Goal: Information Seeking & Learning: Learn about a topic

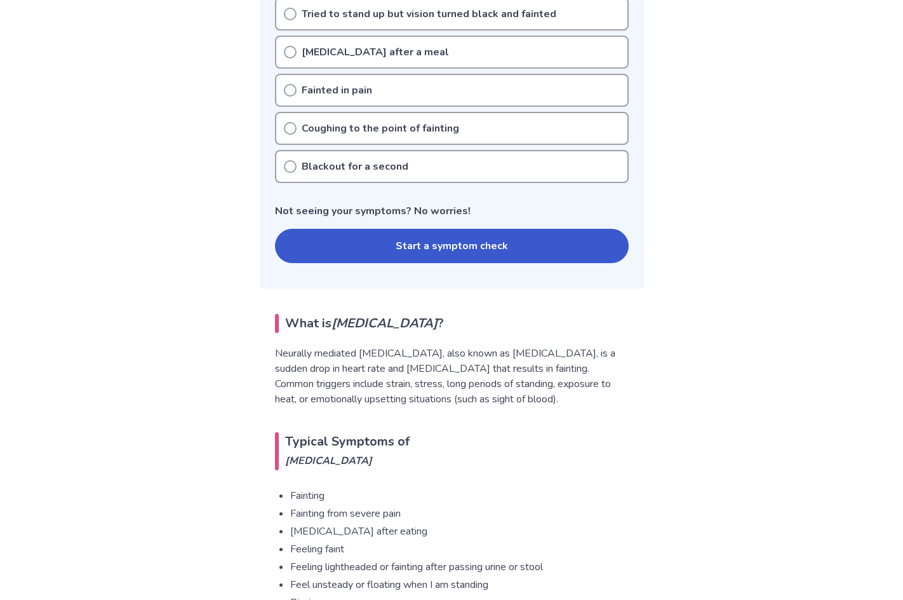
scroll to position [381, 0]
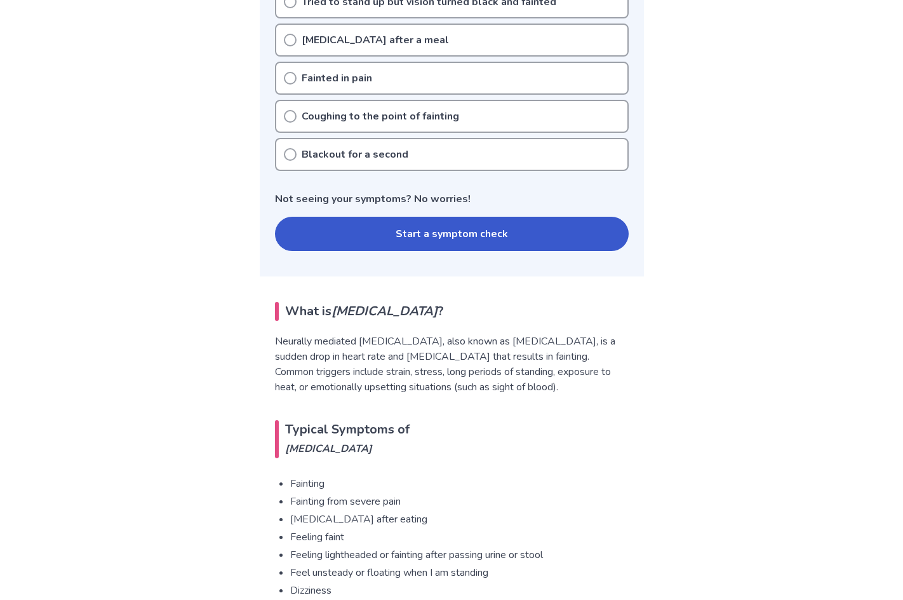
click at [440, 232] on button "Start a symptom check" at bounding box center [452, 234] width 354 height 34
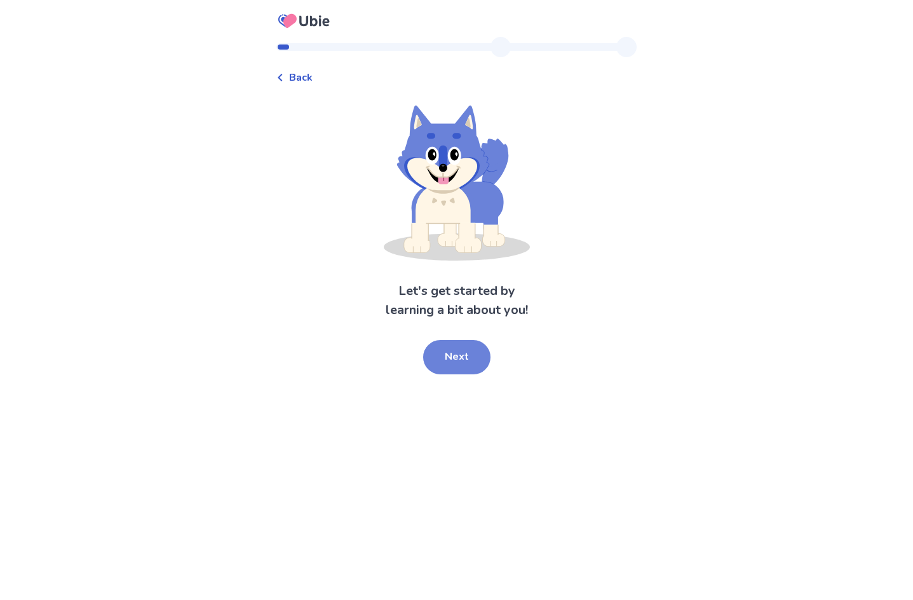
click at [463, 366] on button "Next" at bounding box center [456, 357] width 67 height 34
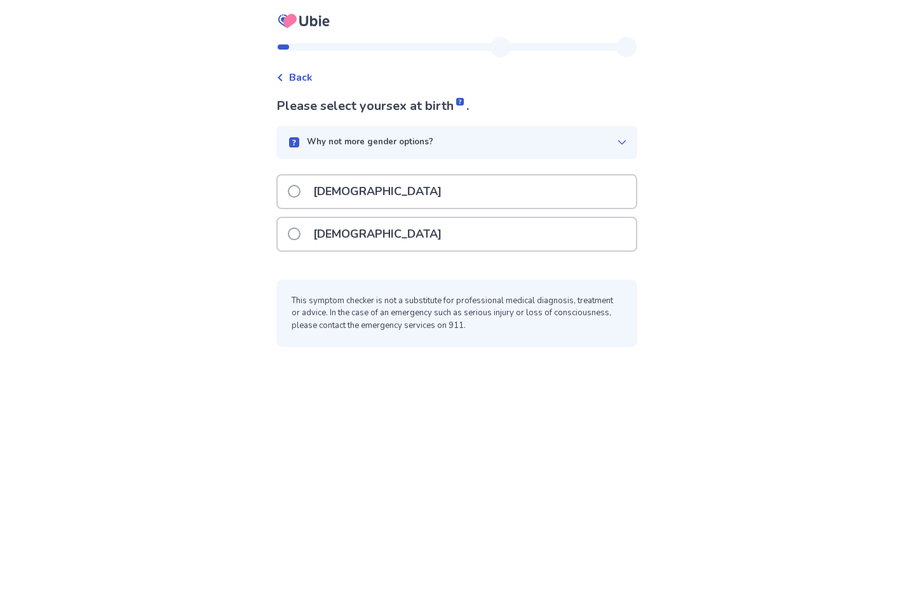
click at [426, 217] on div "Female" at bounding box center [456, 234] width 361 height 35
click at [415, 261] on div "Please select your sex at birth . Why not more gender options? Male Female This…" at bounding box center [456, 222] width 361 height 250
click at [300, 228] on span at bounding box center [294, 233] width 13 height 13
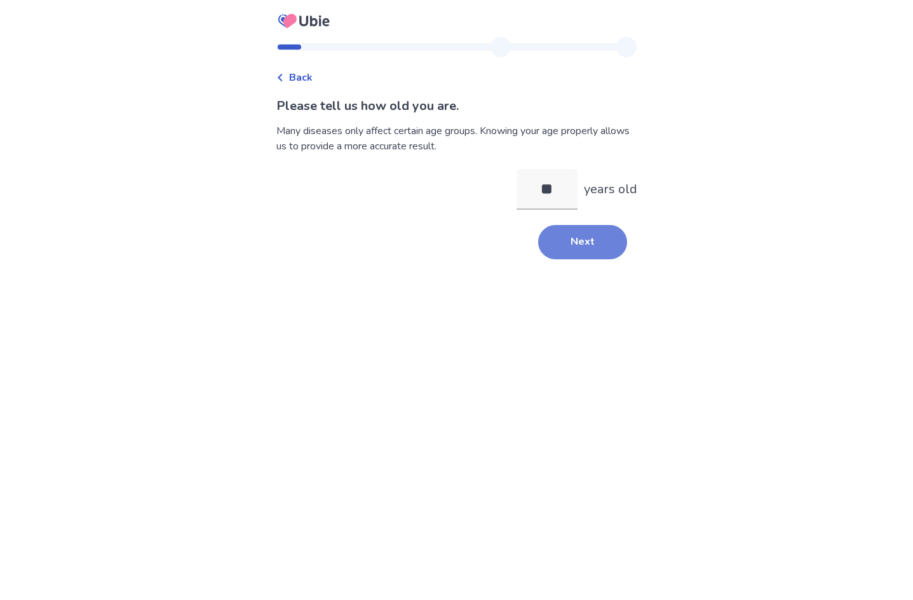
type input "**"
click at [567, 247] on button "Next" at bounding box center [582, 242] width 89 height 34
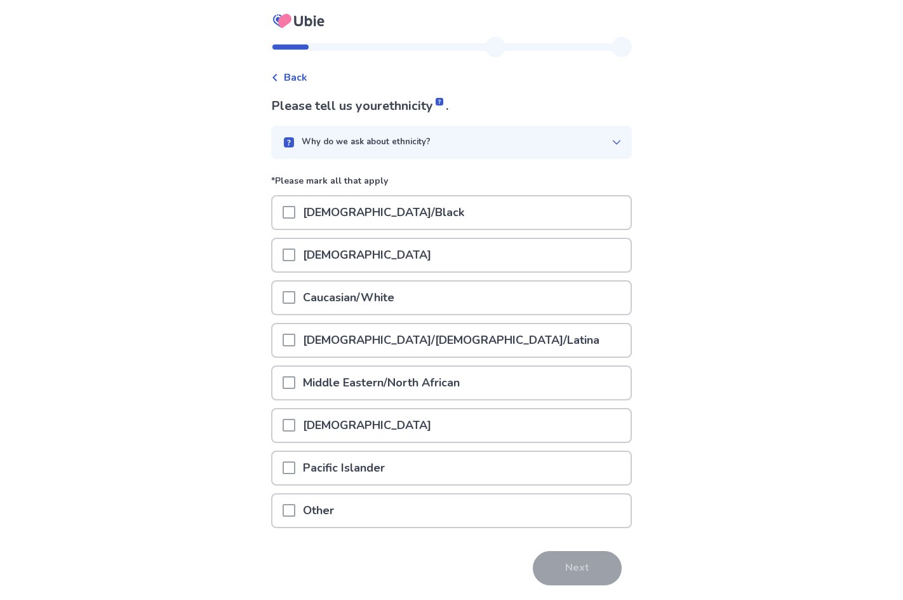
click at [295, 296] on span at bounding box center [289, 297] width 13 height 13
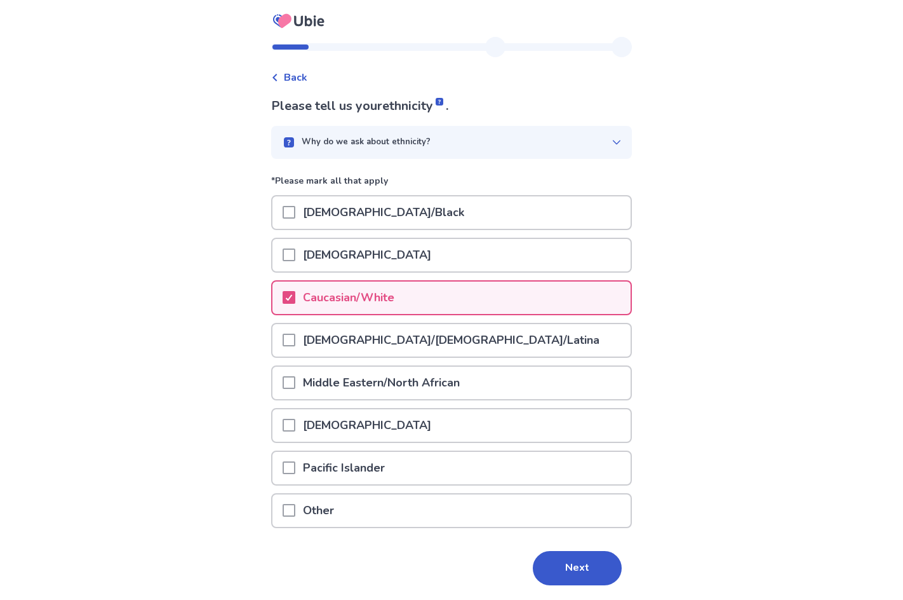
click at [537, 569] on button "Next" at bounding box center [577, 568] width 89 height 34
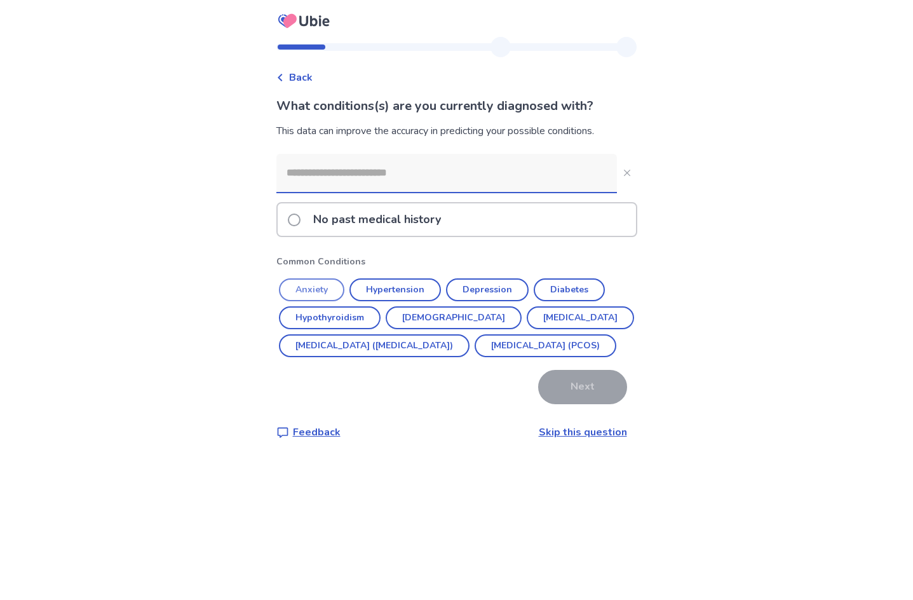
click at [328, 284] on button "Anxiety" at bounding box center [311, 289] width 65 height 23
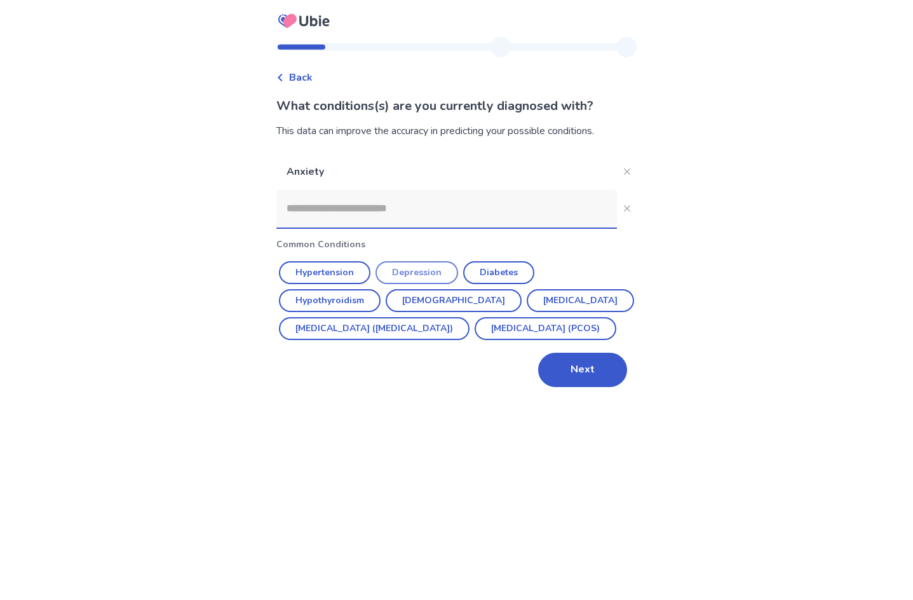
click at [447, 271] on button "Depression" at bounding box center [416, 272] width 83 height 23
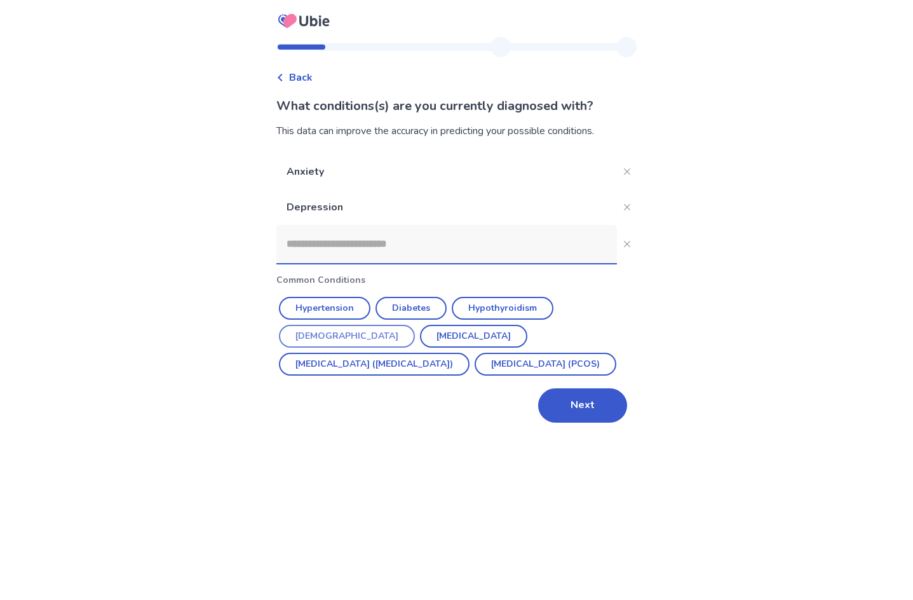
click at [415, 325] on button "Asthma" at bounding box center [347, 336] width 136 height 23
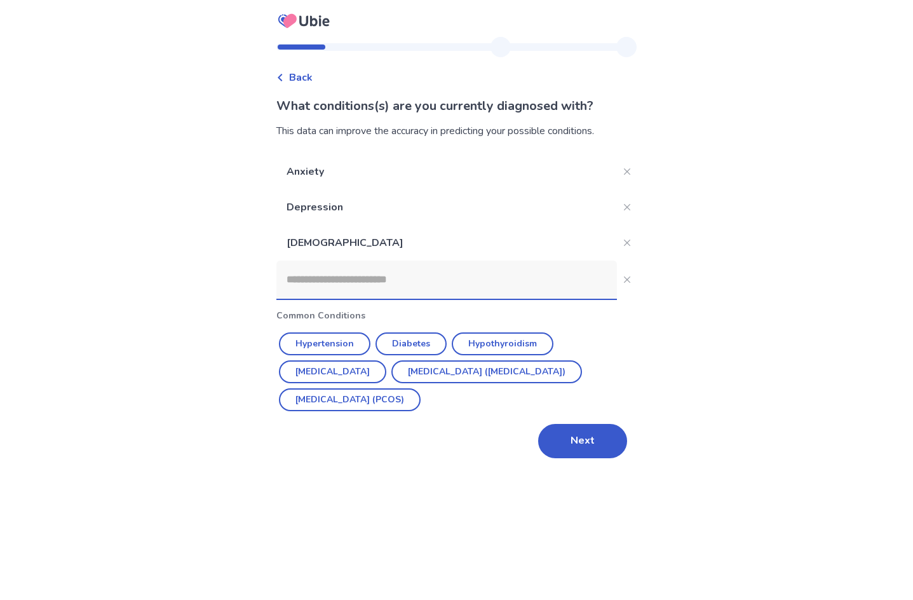
click at [493, 286] on input at bounding box center [446, 279] width 340 height 38
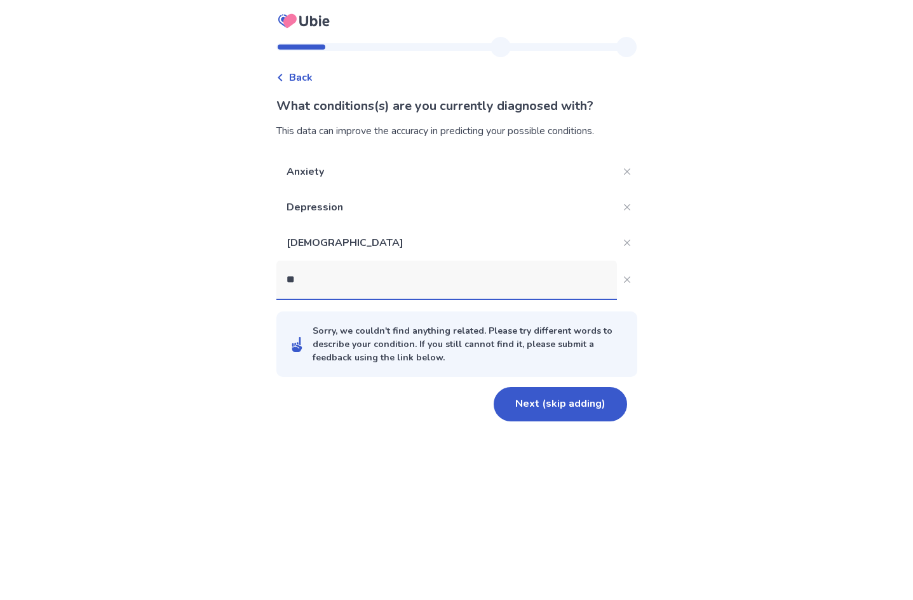
type input "***"
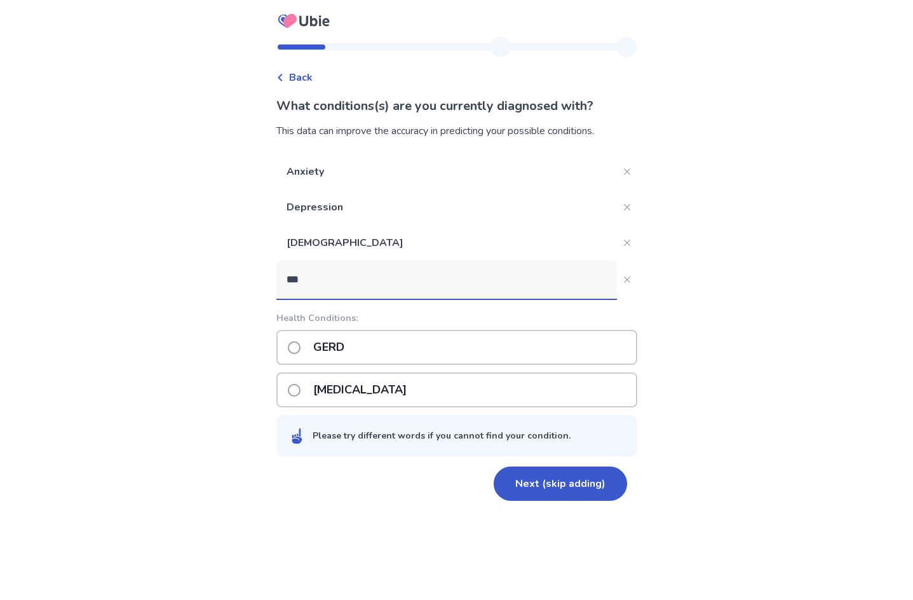
click at [351, 353] on p "GERD" at bounding box center [329, 347] width 46 height 32
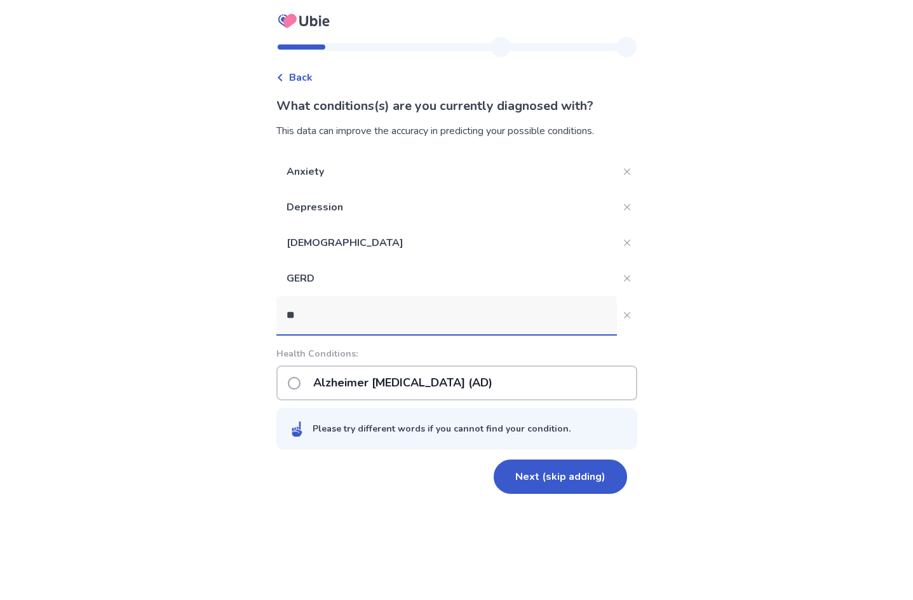
type input "***"
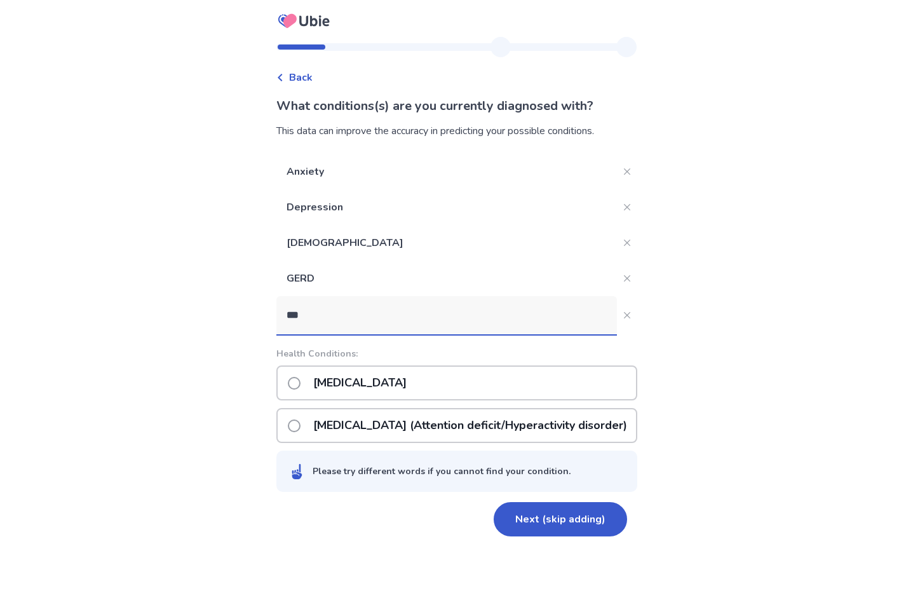
click at [364, 427] on p "ADHD (Attention deficit/Hyperactivity disorder)" at bounding box center [470, 425] width 329 height 32
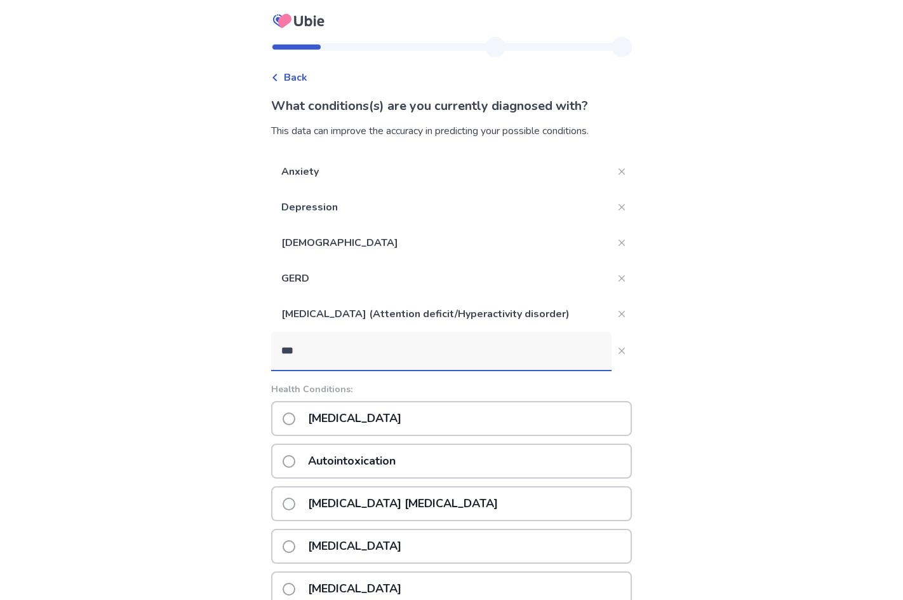
type input "***"
click at [391, 419] on div "Autism" at bounding box center [451, 418] width 361 height 35
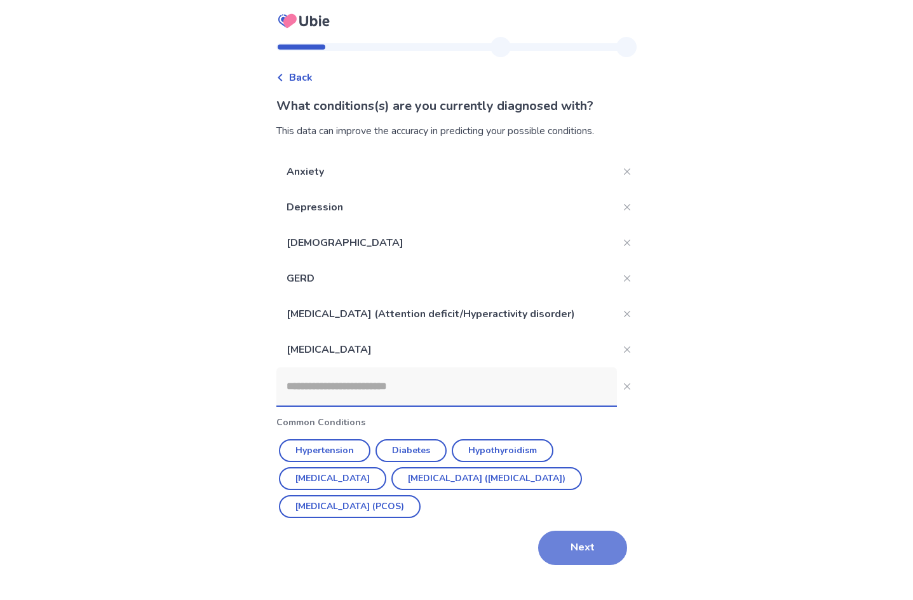
click at [600, 549] on button "Next" at bounding box center [582, 547] width 89 height 34
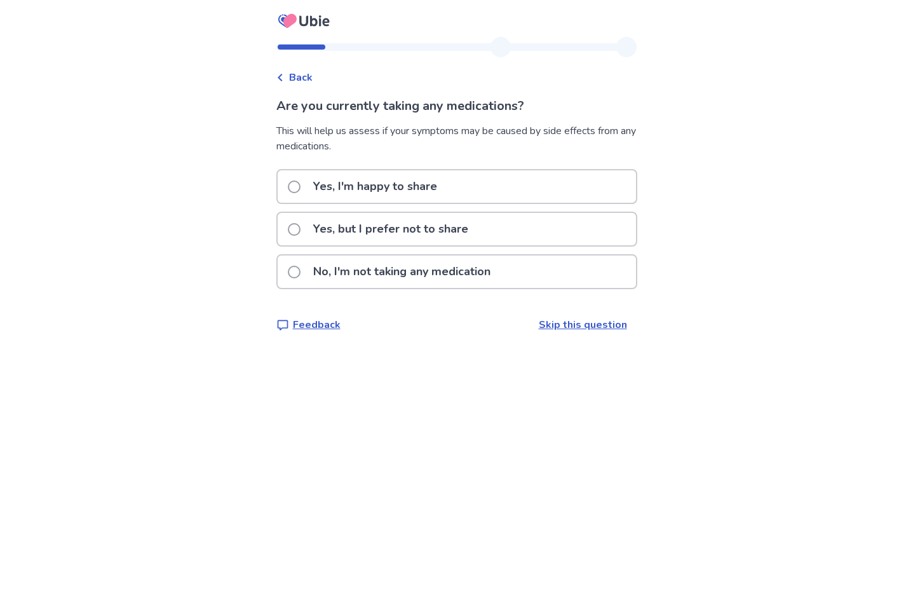
click at [480, 193] on div "Yes, I'm happy to share" at bounding box center [457, 186] width 358 height 32
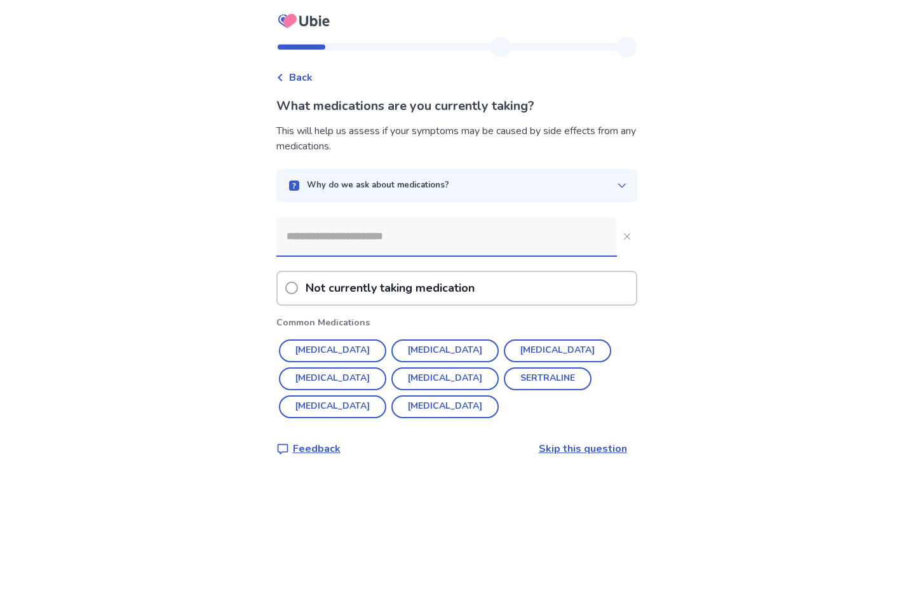
click at [415, 236] on input at bounding box center [446, 236] width 340 height 38
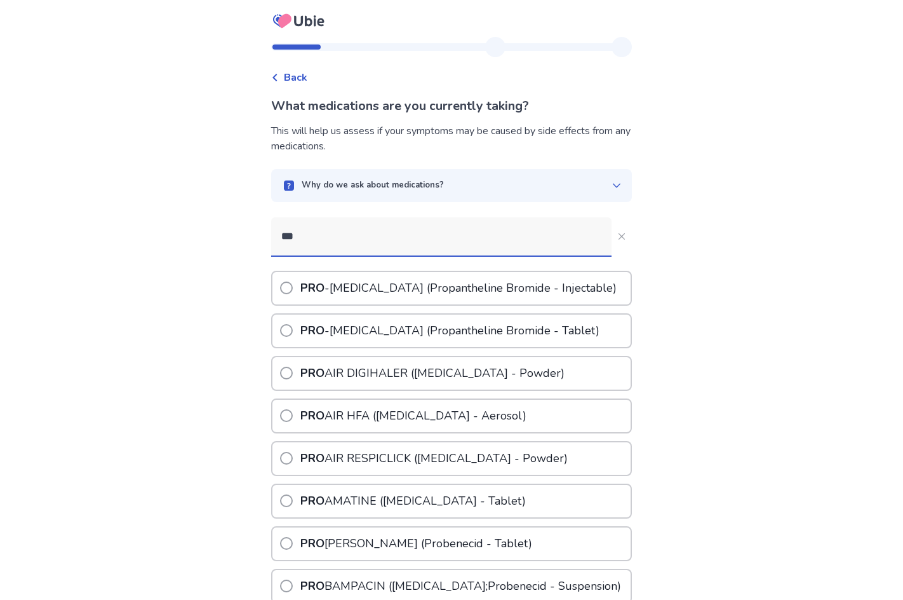
type input "****"
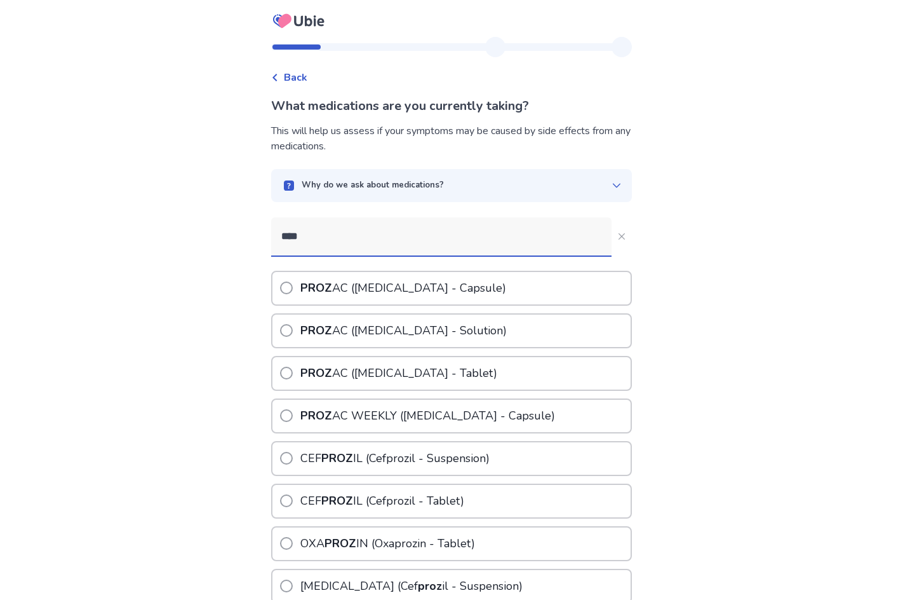
click at [437, 294] on p "PROZ AC (Fluoxetine Hydrochloride - Capsule)" at bounding box center [403, 288] width 211 height 32
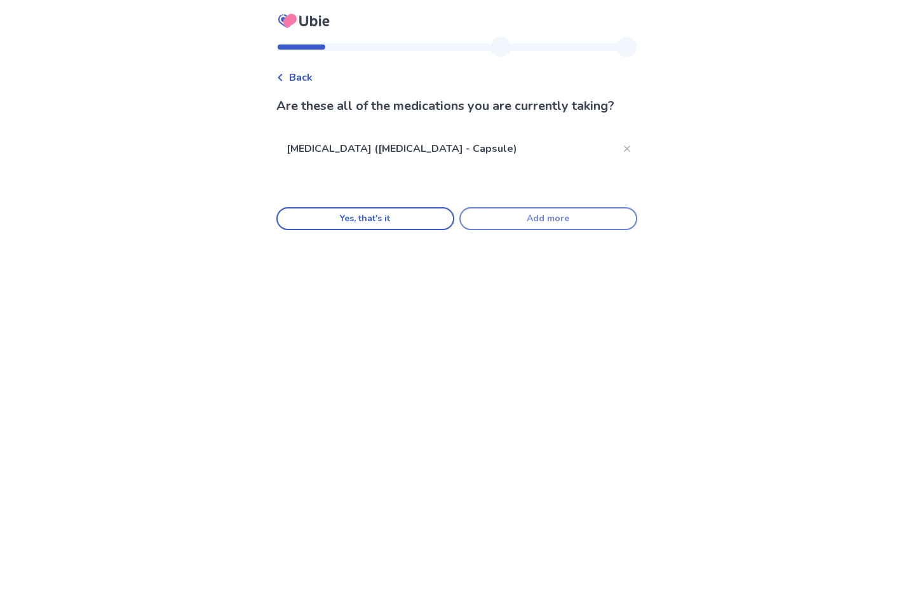
click at [533, 220] on button "Add more" at bounding box center [548, 218] width 178 height 23
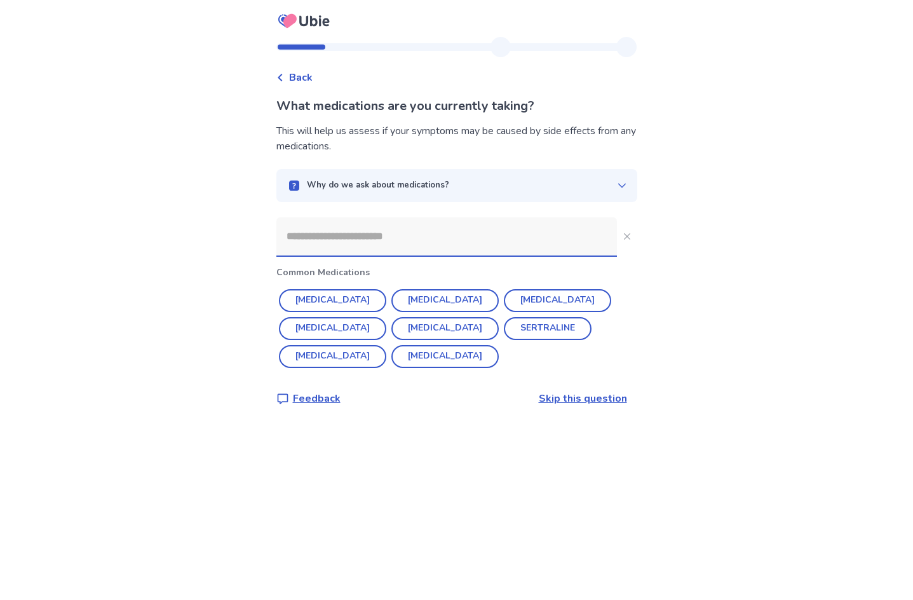
click at [520, 222] on input at bounding box center [446, 236] width 340 height 38
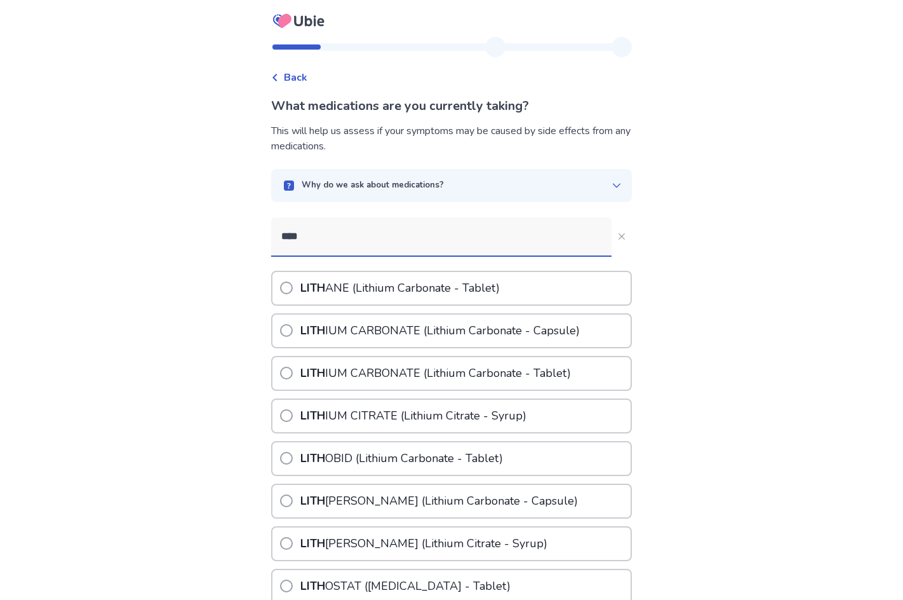
type input "****"
click at [604, 334] on div "LITH IUM CARBONATE ( Lith ium Carbonate - Capsule)" at bounding box center [451, 330] width 361 height 35
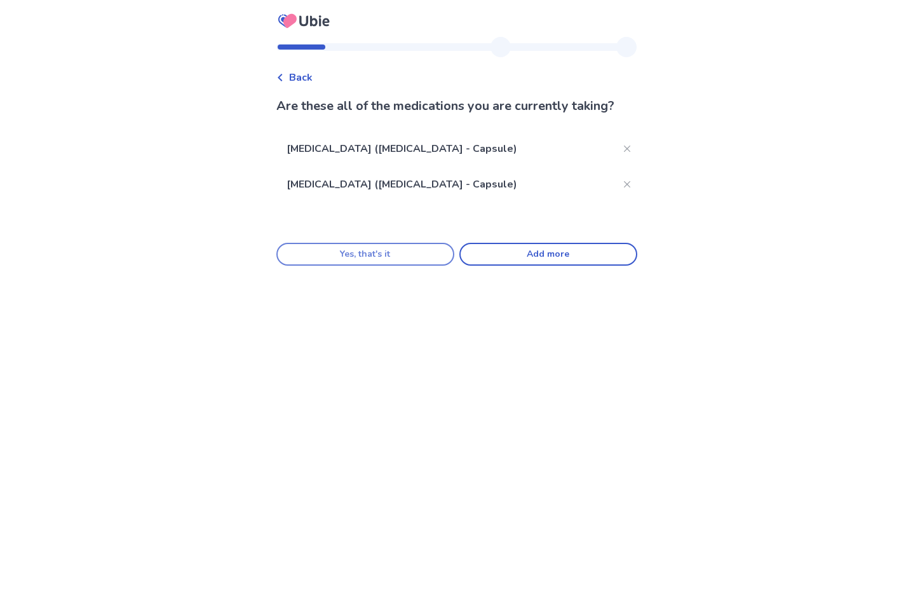
click at [426, 257] on button "Yes, that's it" at bounding box center [365, 254] width 178 height 23
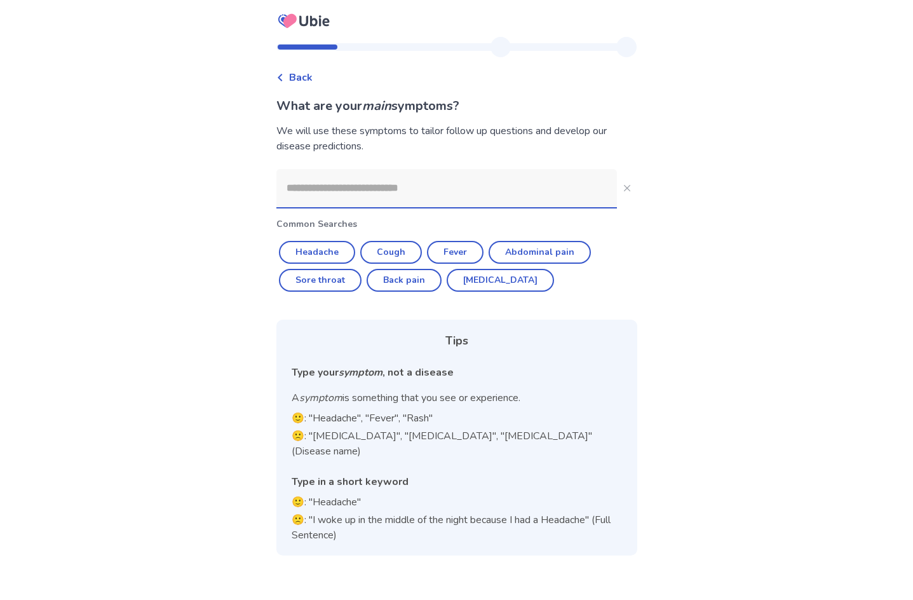
click at [522, 178] on input at bounding box center [446, 188] width 340 height 38
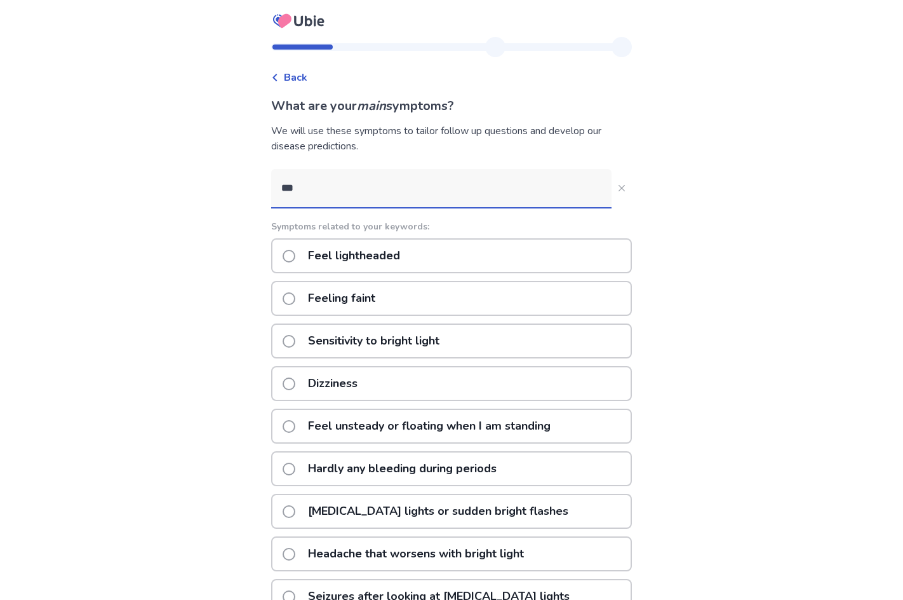
type input "***"
click at [300, 245] on label "Feel lightheaded" at bounding box center [345, 255] width 125 height 32
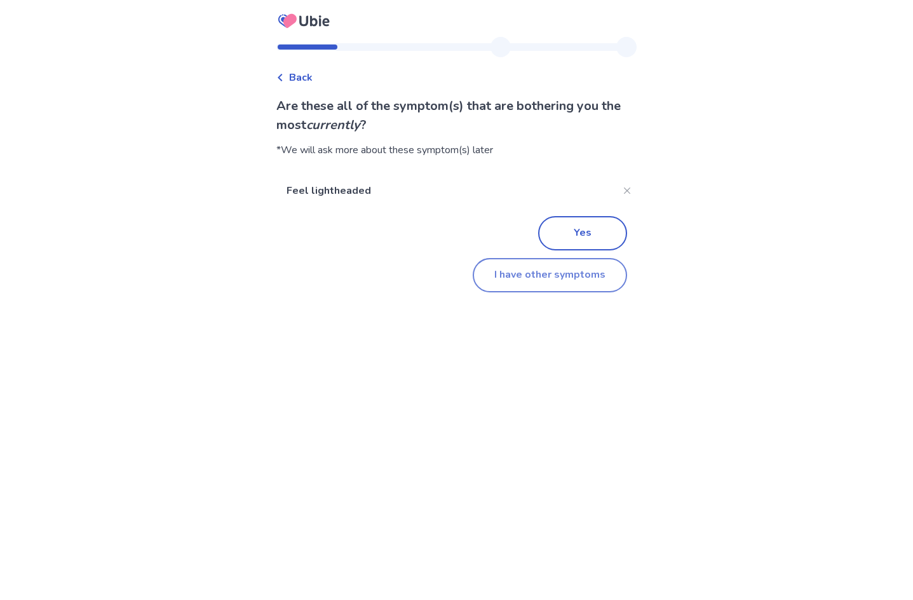
click at [524, 280] on button "I have other symptoms" at bounding box center [550, 275] width 154 height 34
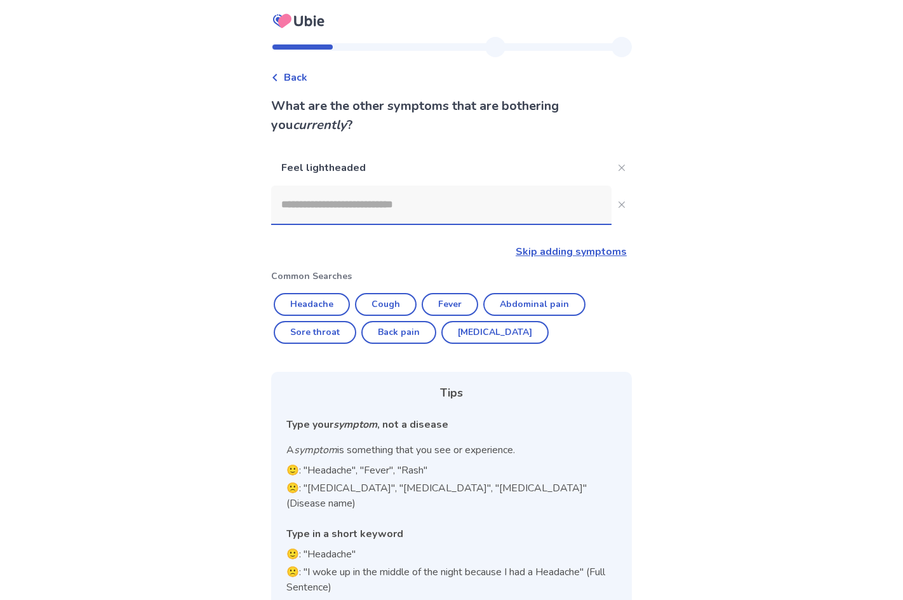
click at [428, 200] on input at bounding box center [441, 204] width 340 height 38
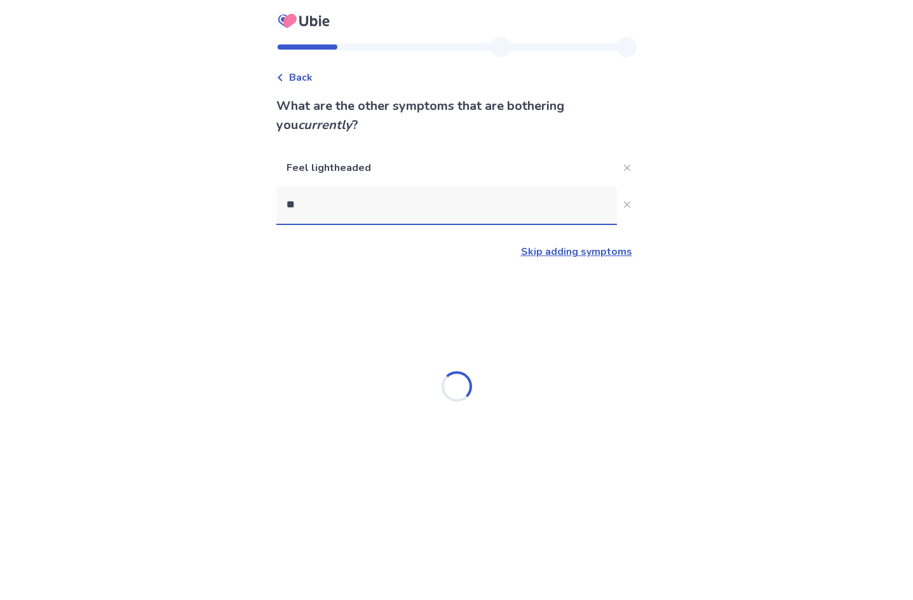
type input "***"
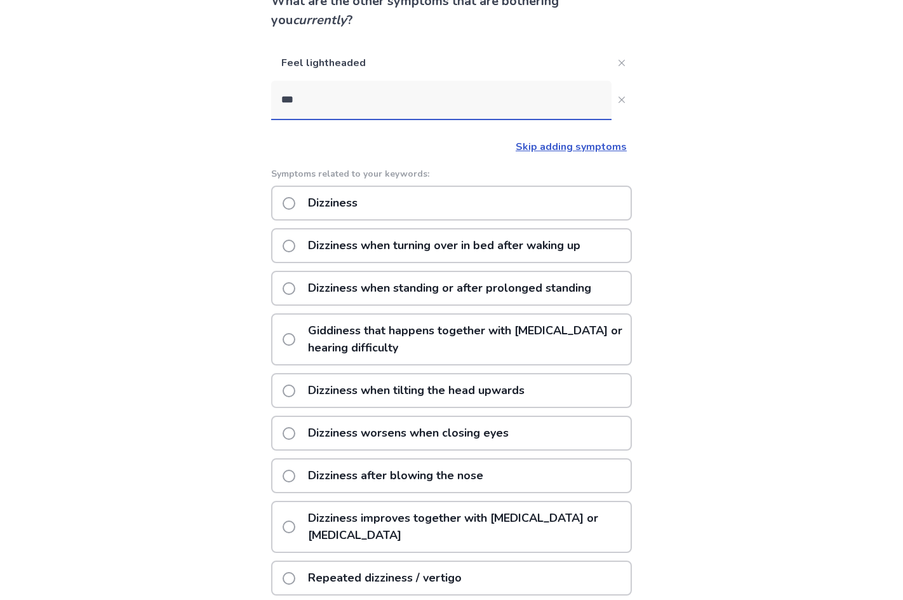
scroll to position [127, 0]
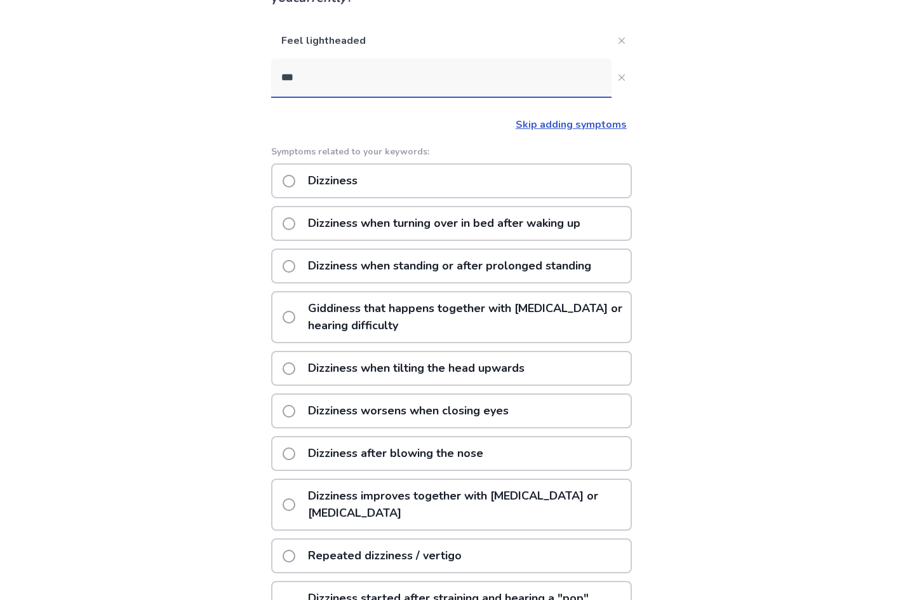
click at [579, 269] on p "Dizziness when standing or after prolonged standing" at bounding box center [449, 266] width 299 height 32
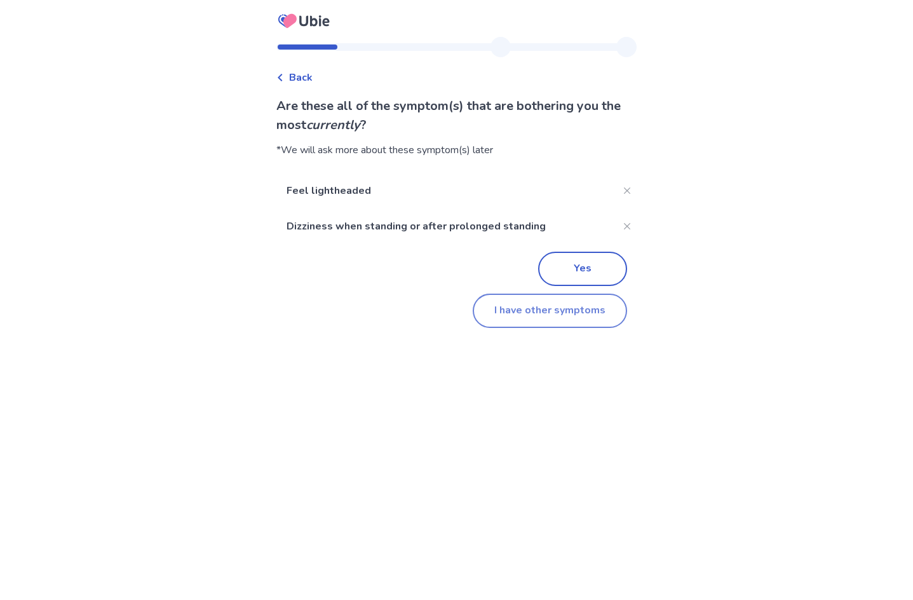
click at [535, 326] on button "I have other symptoms" at bounding box center [550, 310] width 154 height 34
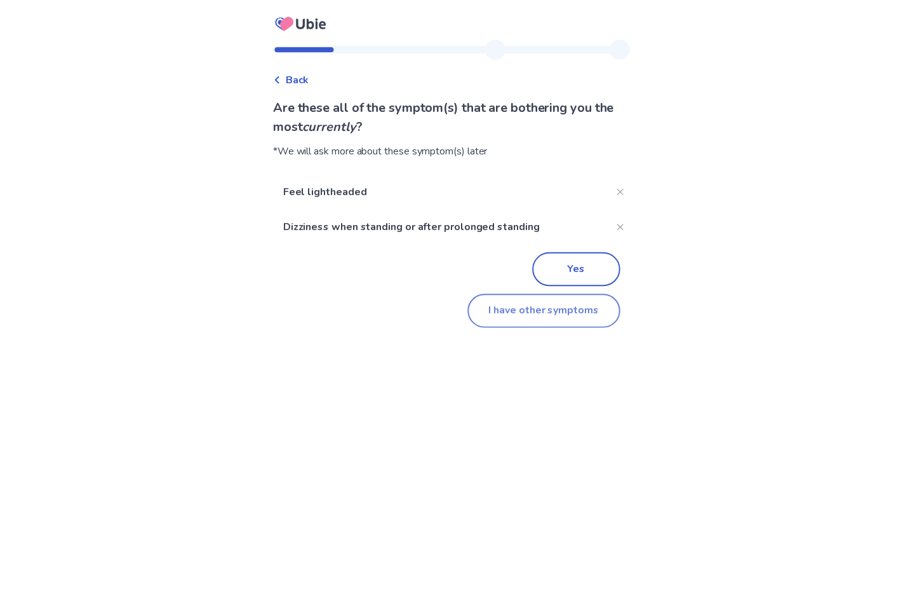
scroll to position [43, 0]
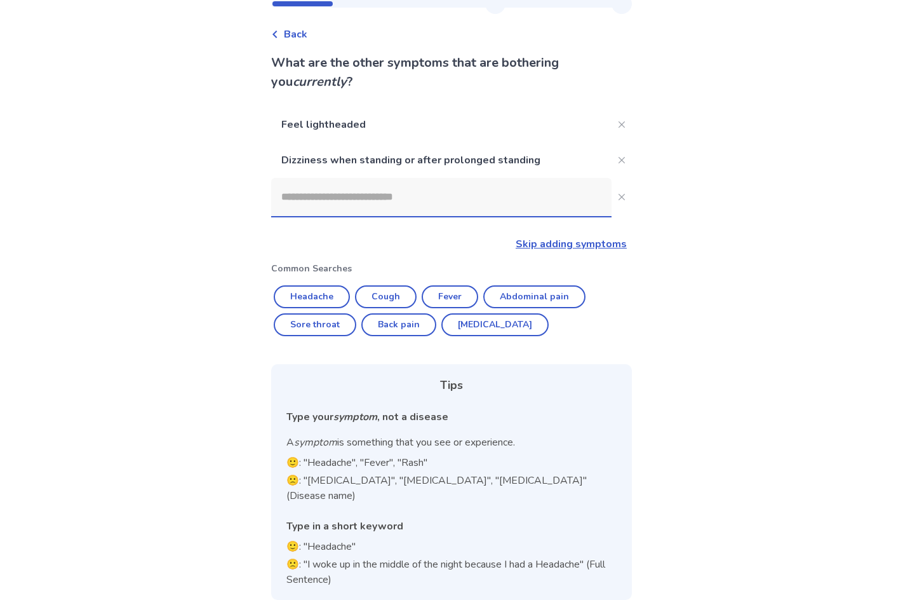
click at [396, 186] on input at bounding box center [441, 197] width 340 height 38
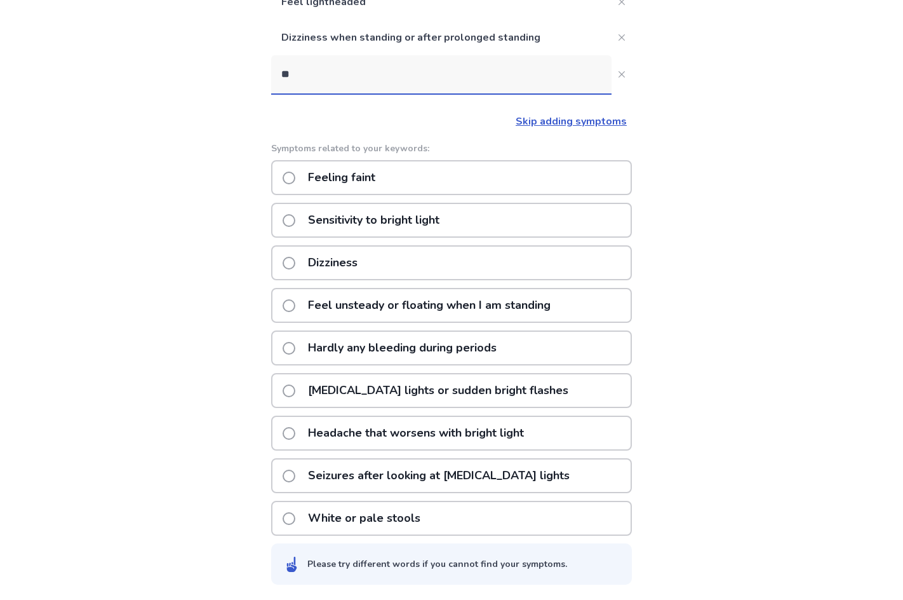
scroll to position [0, 0]
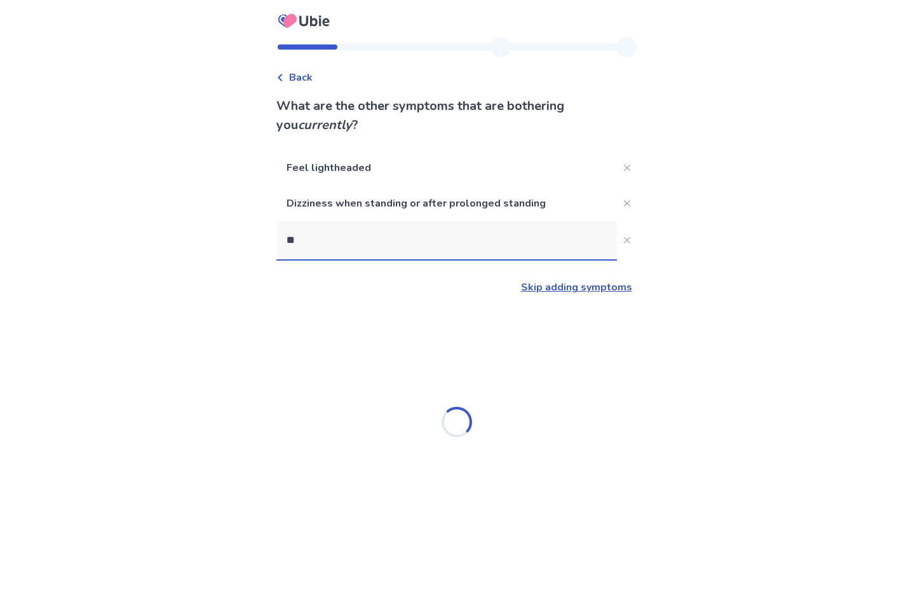
type input "*"
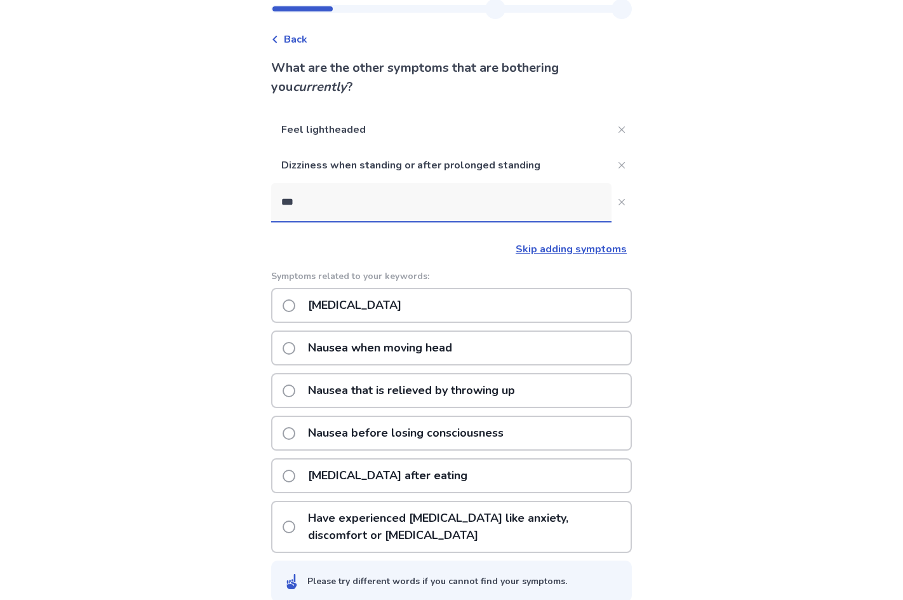
scroll to position [55, 0]
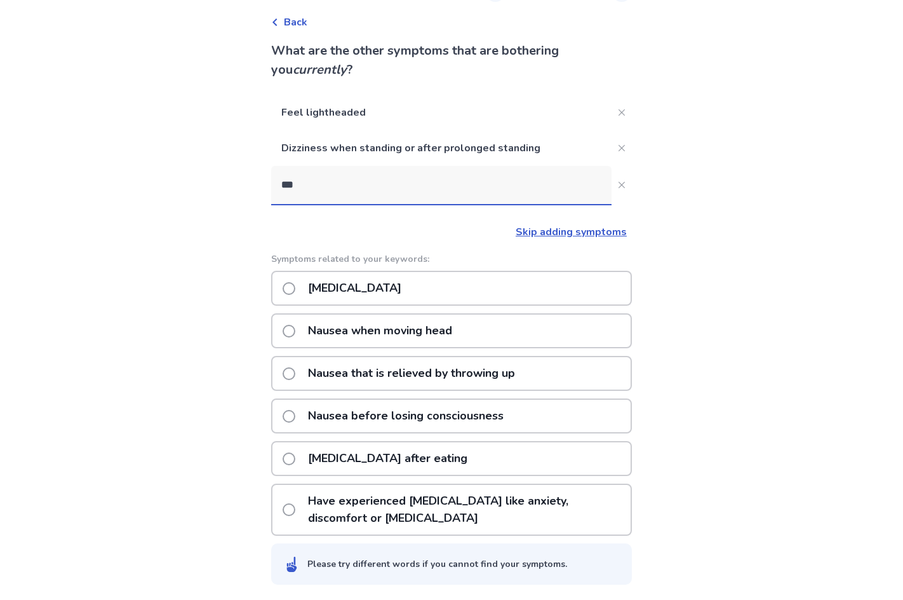
type input "***"
click at [522, 462] on div "[MEDICAL_DATA] after eating" at bounding box center [451, 458] width 361 height 35
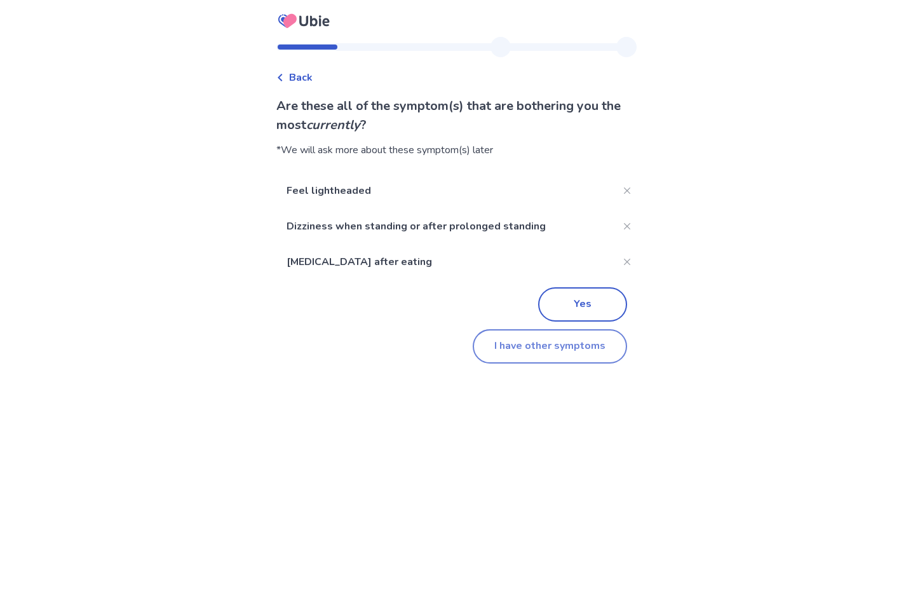
click at [577, 353] on button "I have other symptoms" at bounding box center [550, 346] width 154 height 34
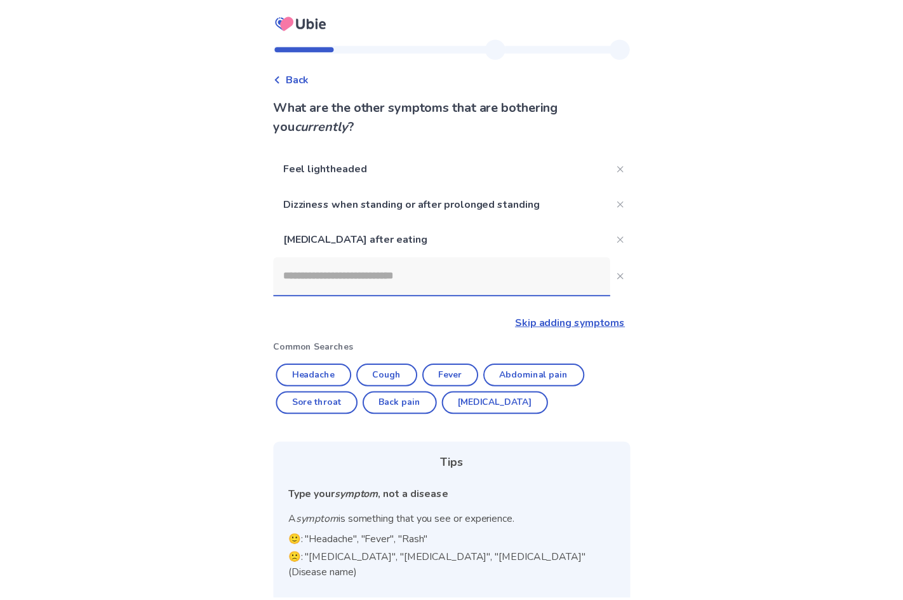
scroll to position [55, 0]
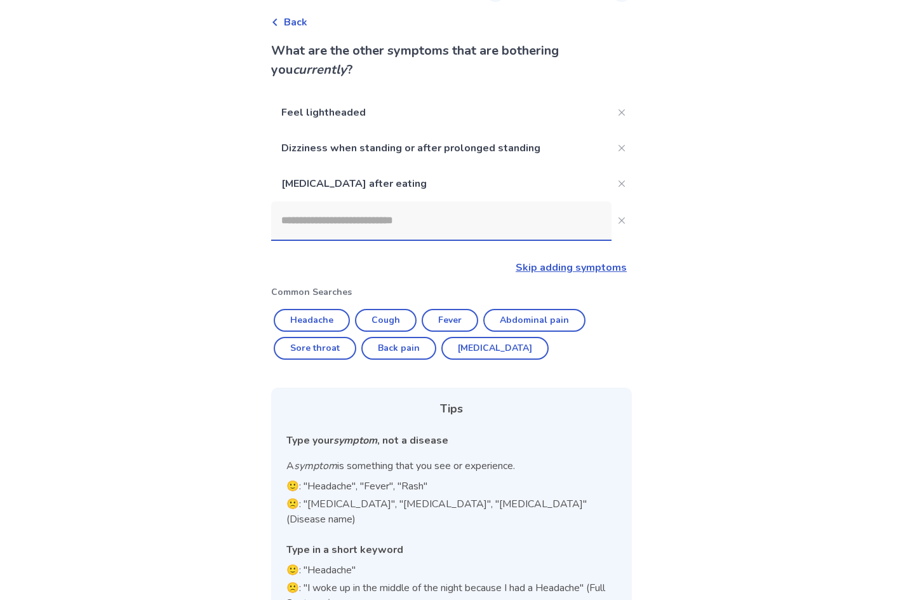
click at [419, 226] on input at bounding box center [441, 220] width 340 height 38
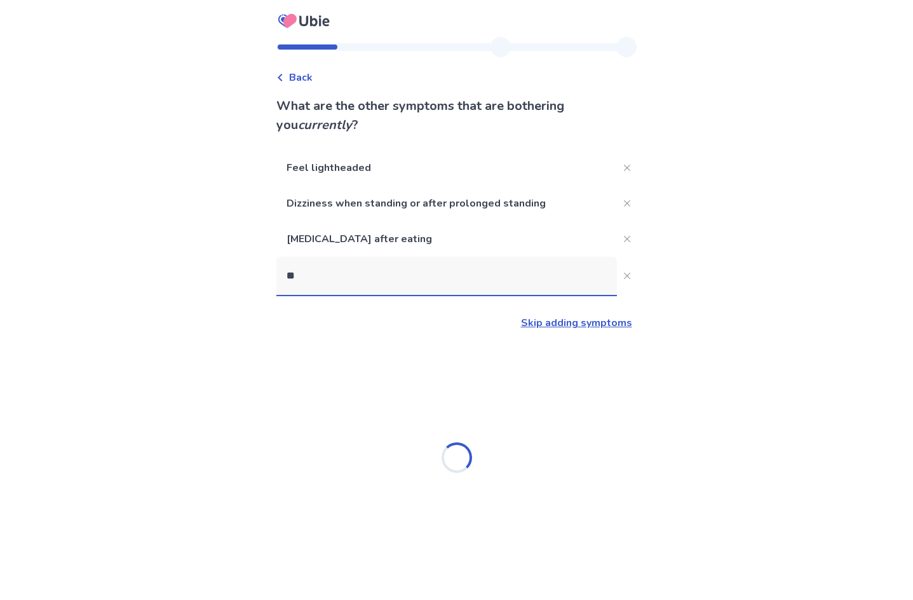
type input "***"
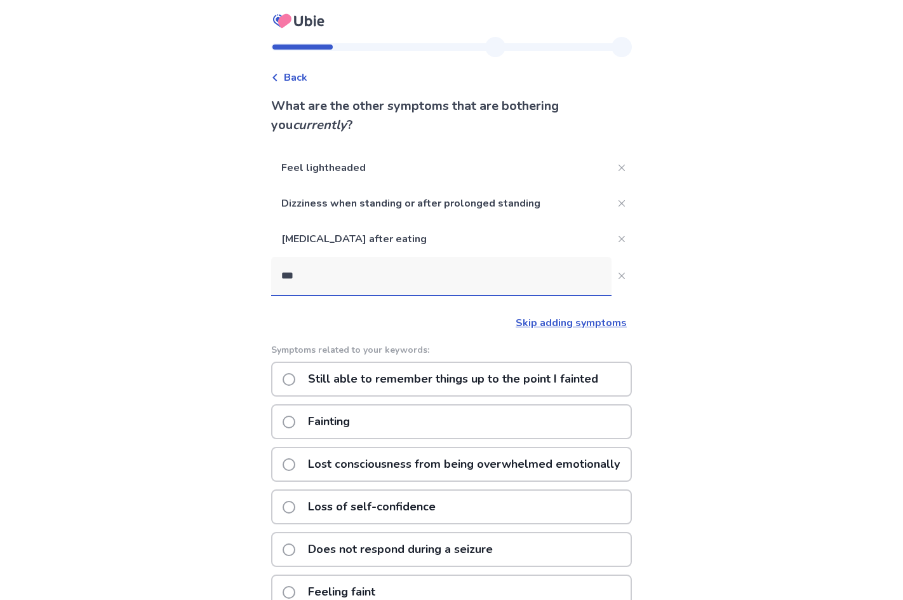
drag, startPoint x: 354, startPoint y: 274, endPoint x: 256, endPoint y: 262, distance: 98.5
click at [256, 262] on div "Back What are the other symptoms that are bothering you currently ? Feel lighth…" at bounding box center [451, 400] width 903 height 801
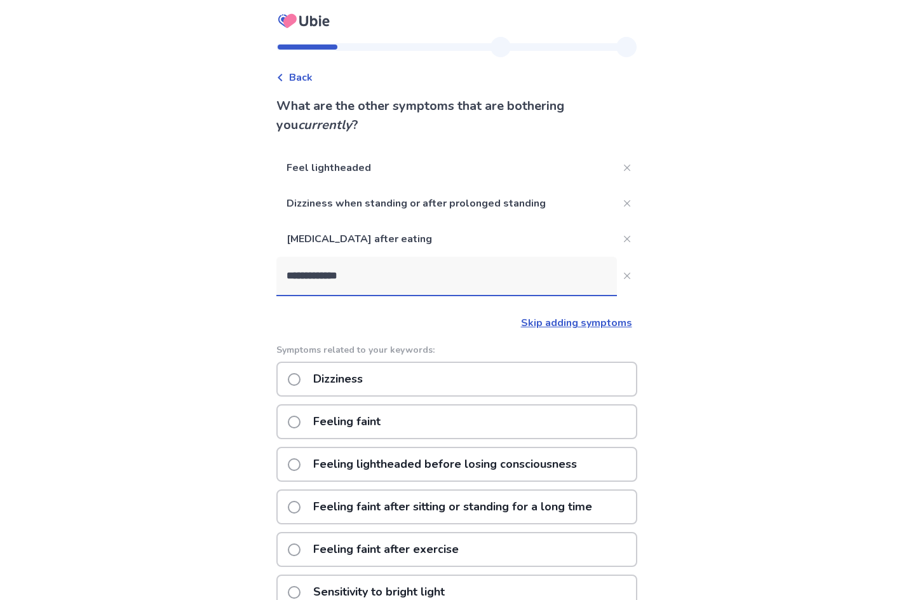
type input "**********"
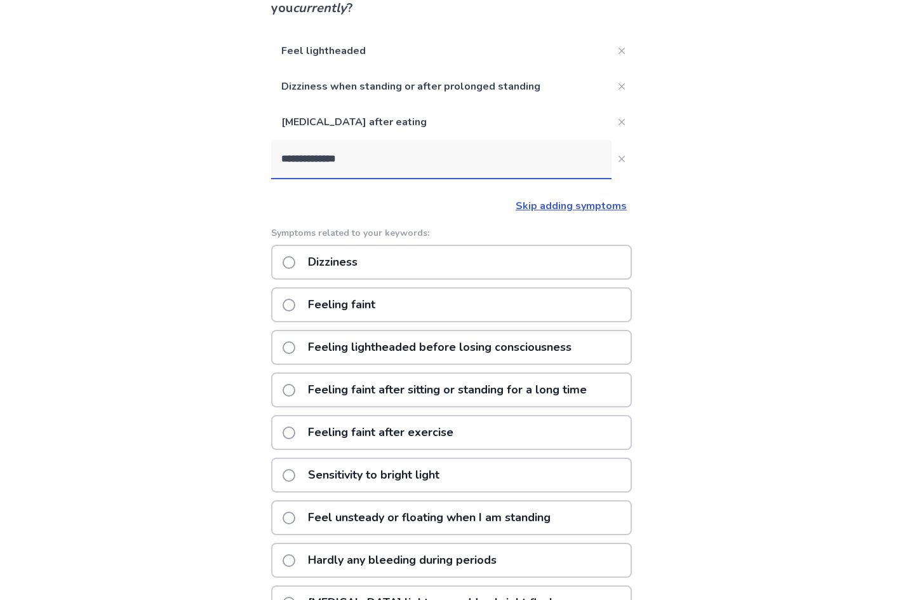
scroll to position [191, 0]
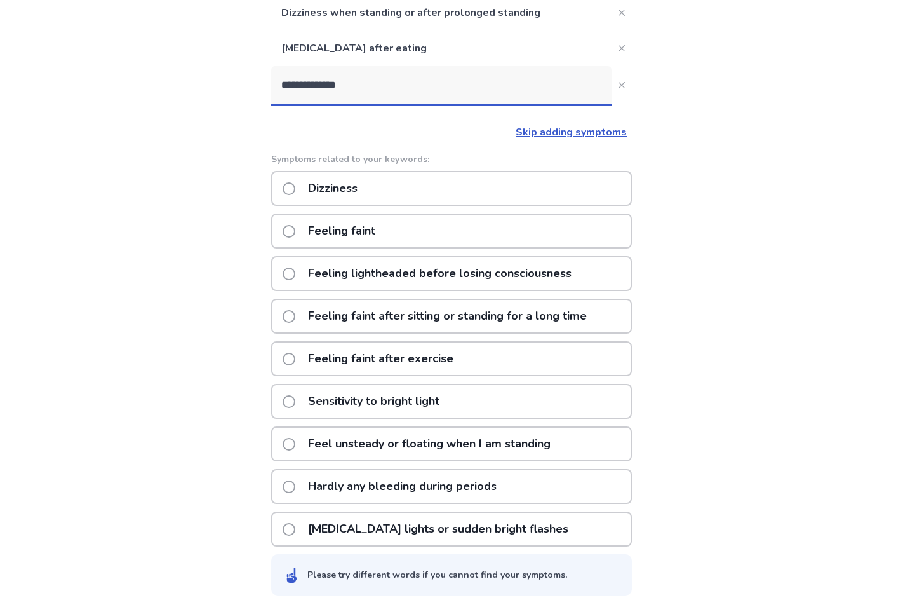
click at [461, 364] on p "Feeling faint after exercise" at bounding box center [380, 358] width 161 height 32
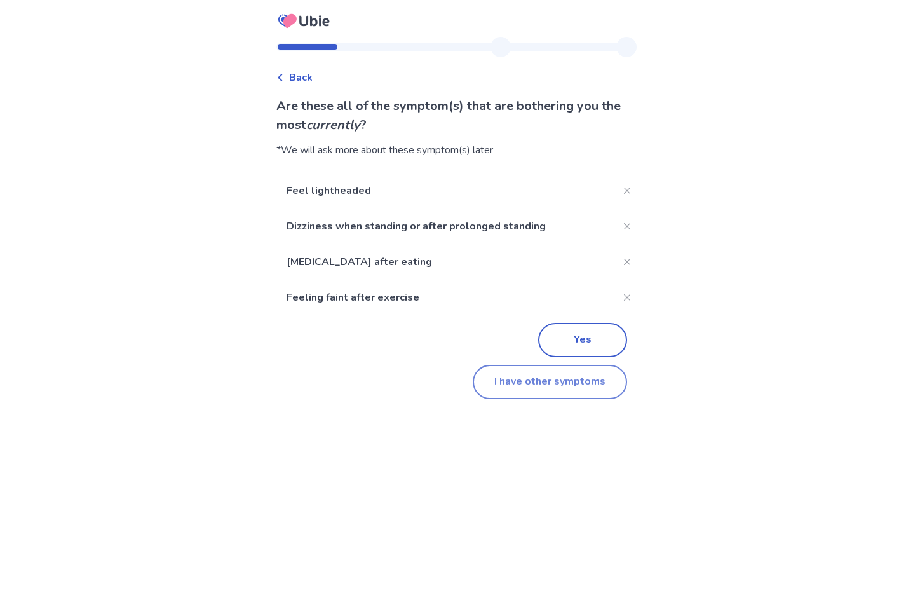
click at [544, 389] on button "I have other symptoms" at bounding box center [550, 382] width 154 height 34
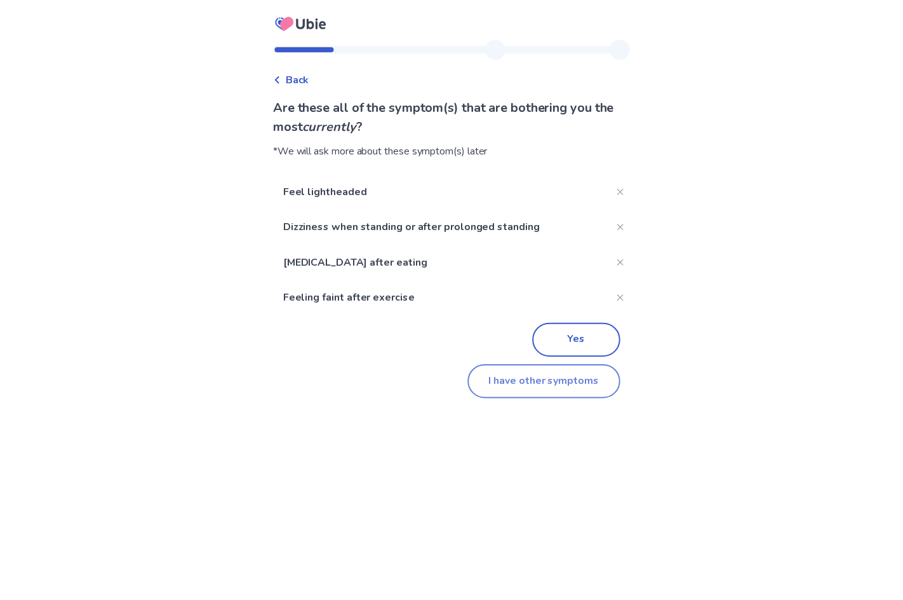
scroll to position [114, 0]
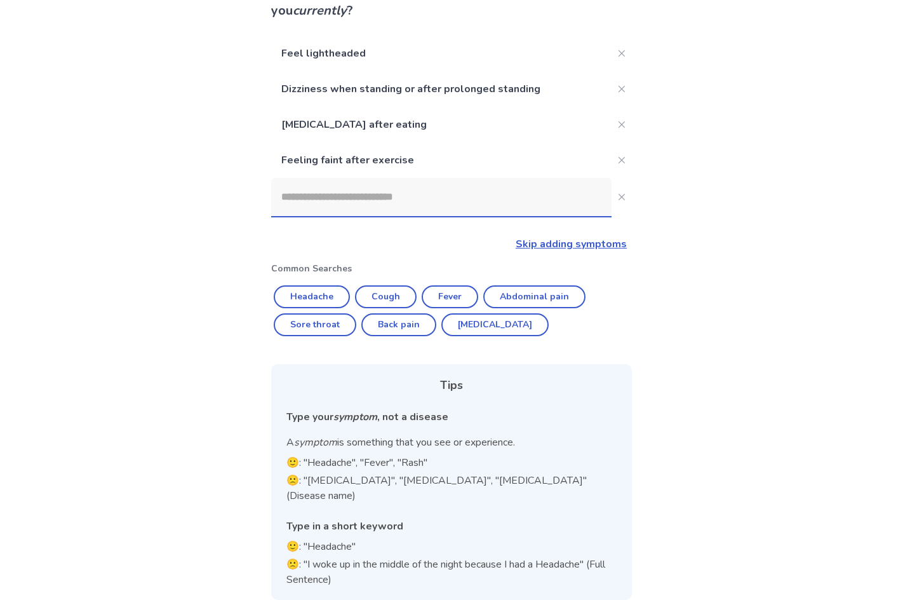
click at [431, 208] on input at bounding box center [441, 197] width 340 height 38
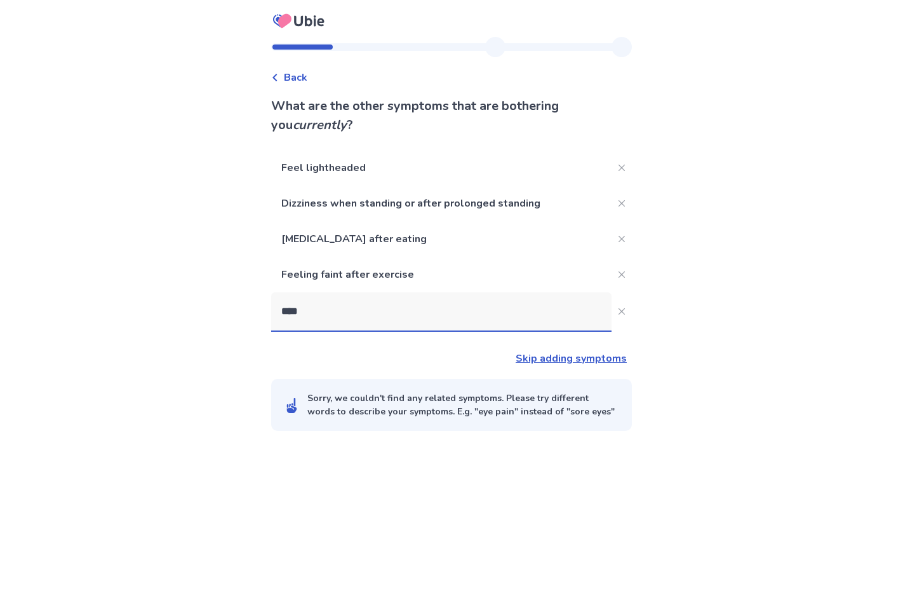
scroll to position [0, 0]
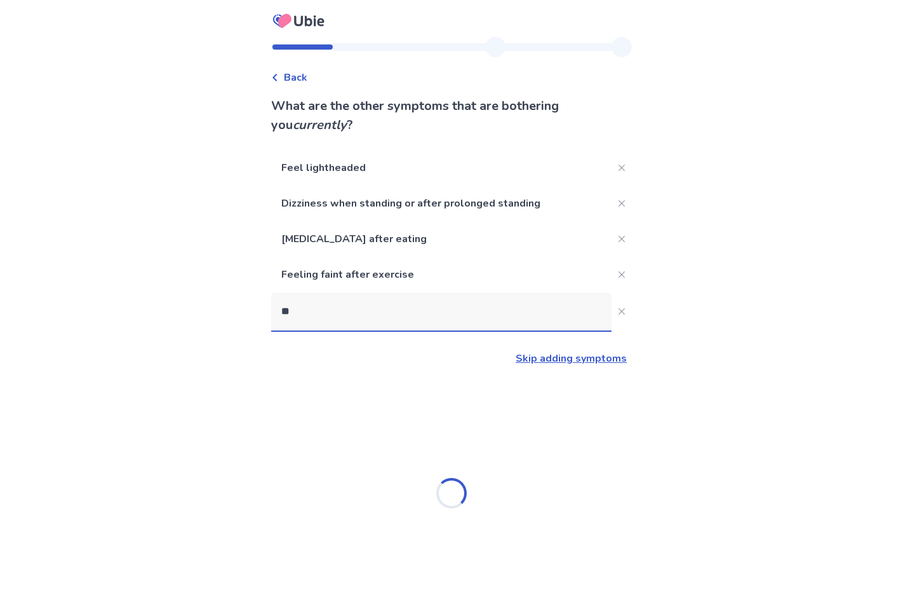
type input "*"
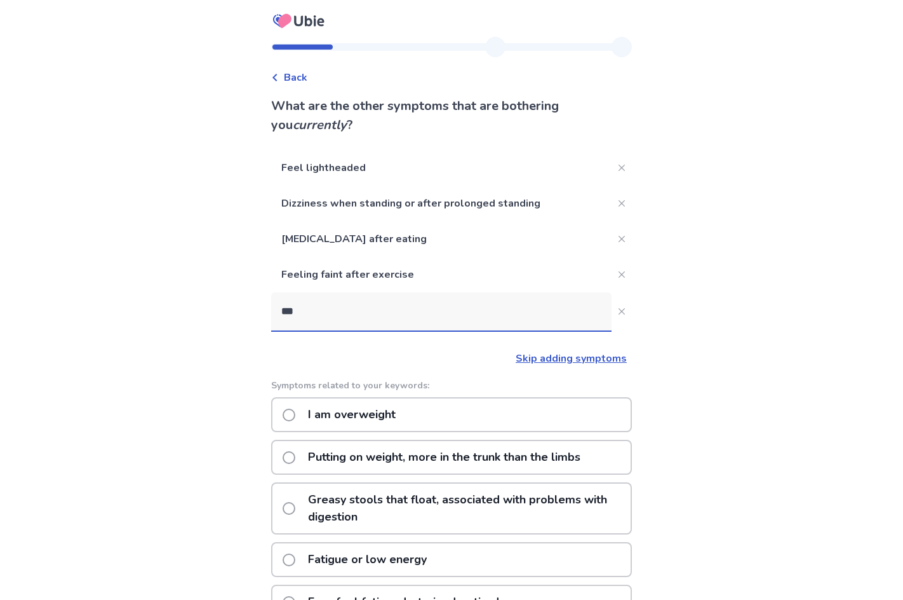
type input "****"
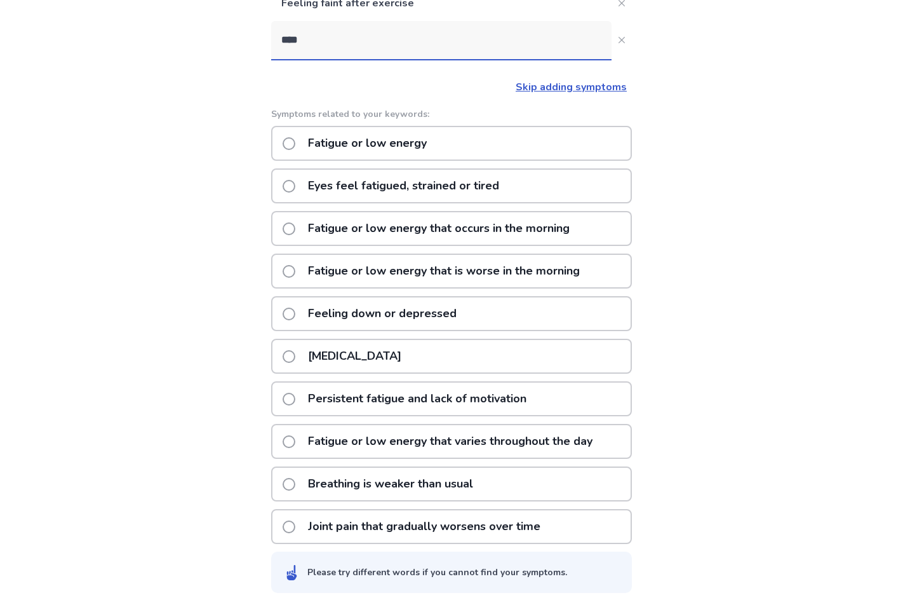
scroll to position [279, 0]
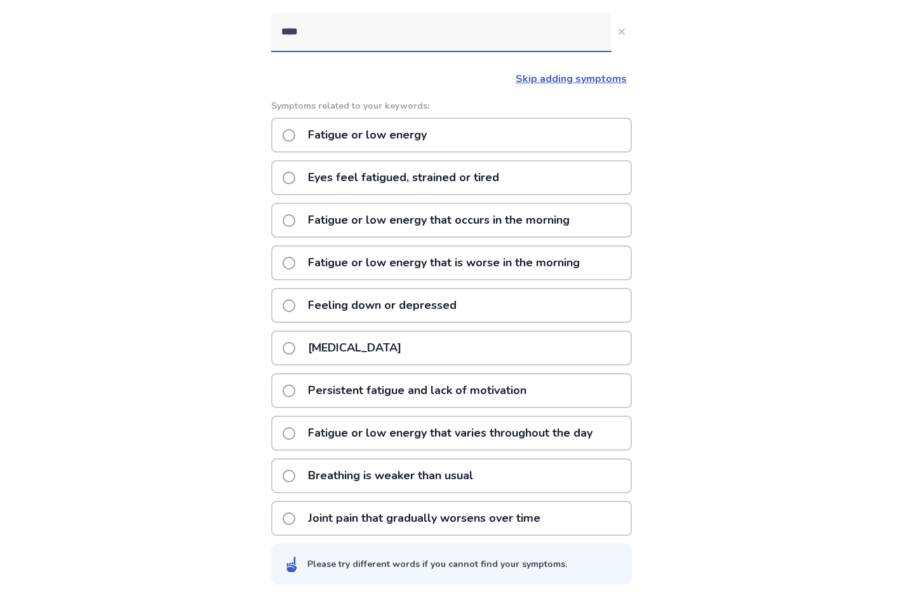
click at [434, 127] on p "Fatigue or low energy" at bounding box center [367, 135] width 134 height 32
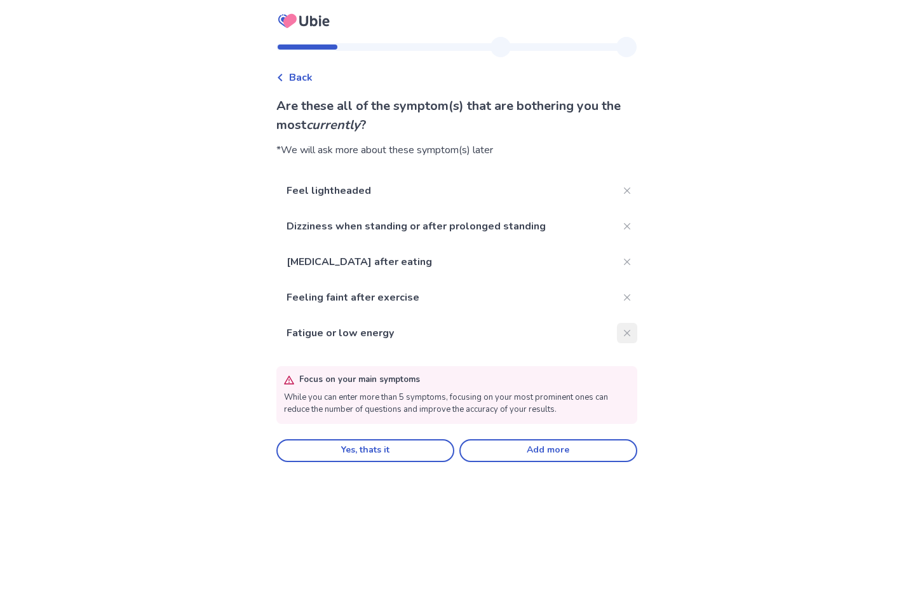
click at [621, 328] on button "Close" at bounding box center [627, 333] width 20 height 20
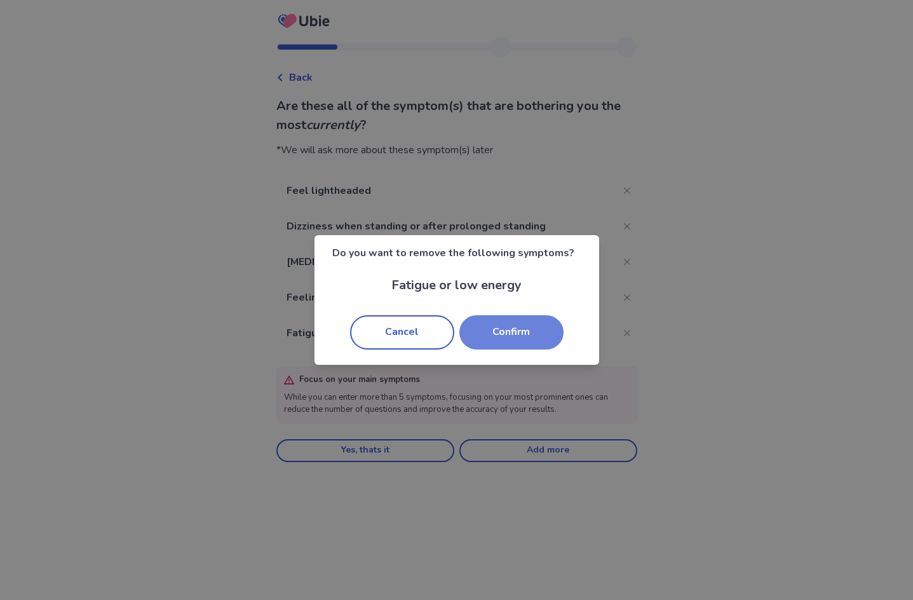
click at [537, 333] on button "Confirm" at bounding box center [511, 332] width 104 height 34
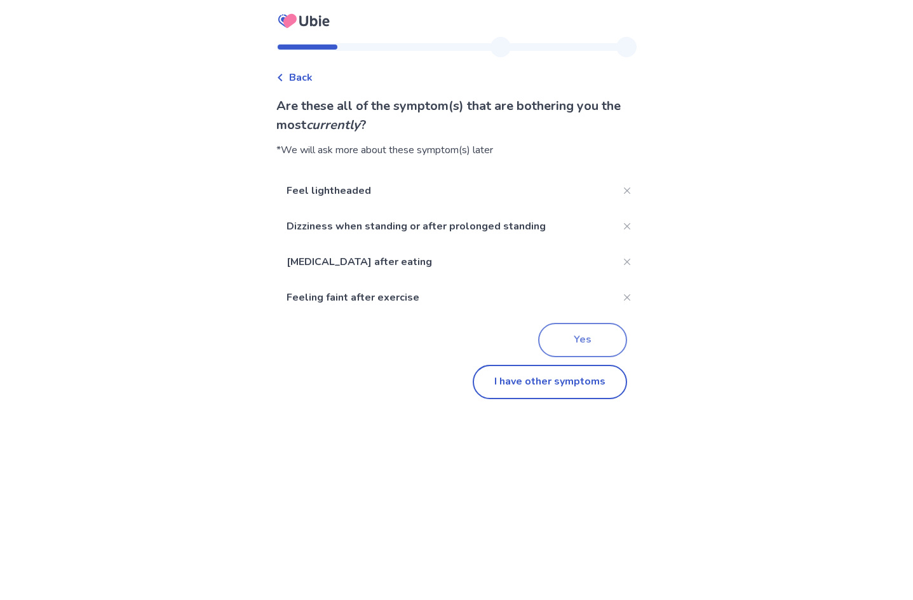
click at [596, 339] on button "Yes" at bounding box center [582, 340] width 89 height 34
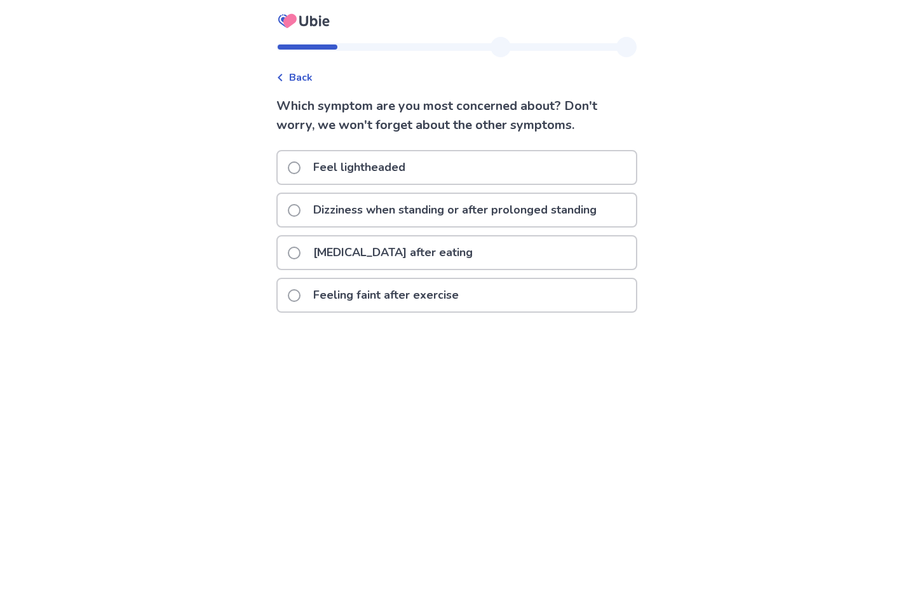
click at [586, 218] on p "Dizziness when standing or after prolonged standing" at bounding box center [455, 210] width 299 height 32
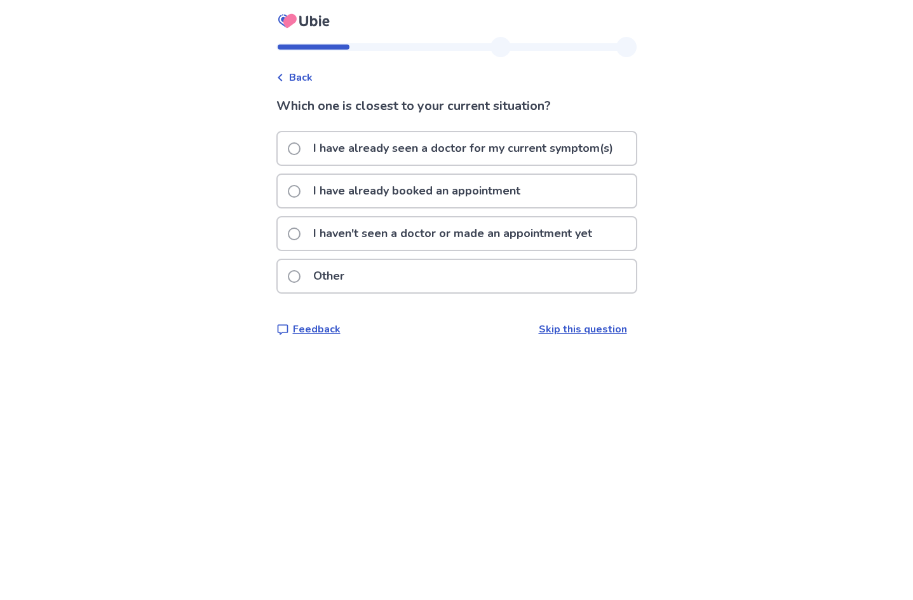
click at [489, 232] on p "I haven't seen a doctor or made an appointment yet" at bounding box center [453, 233] width 294 height 32
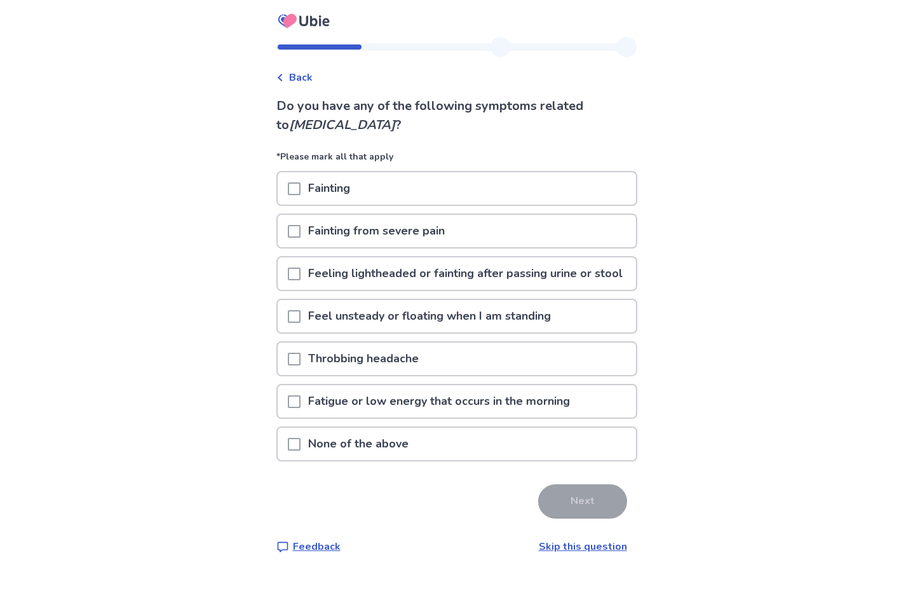
click at [300, 408] on span at bounding box center [294, 401] width 13 height 13
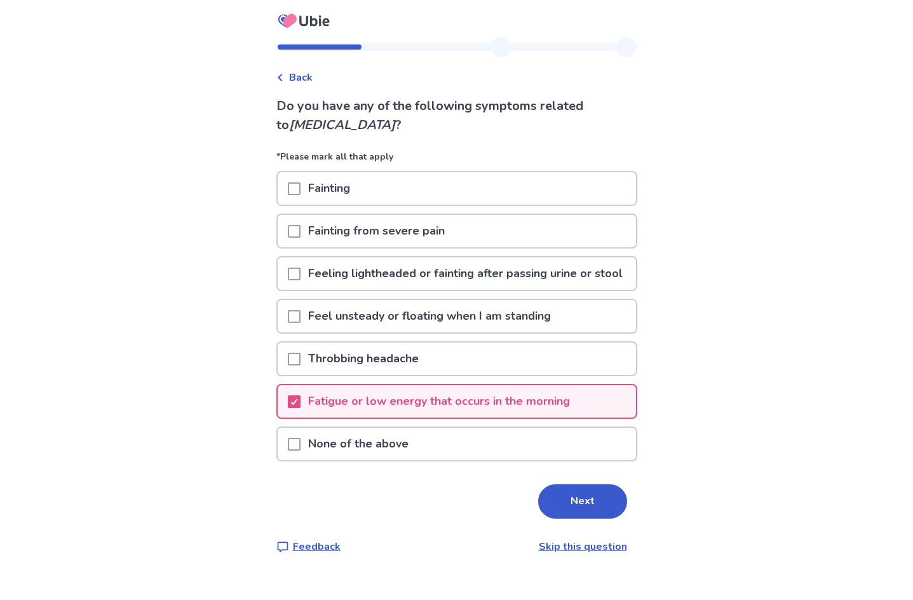
click at [300, 323] on span at bounding box center [294, 316] width 13 height 13
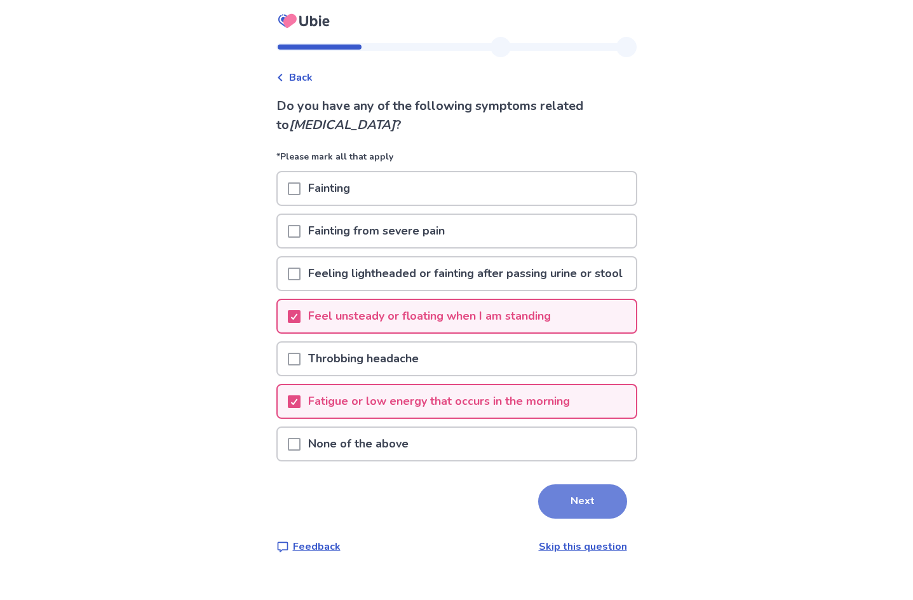
click at [612, 518] on button "Next" at bounding box center [582, 501] width 89 height 34
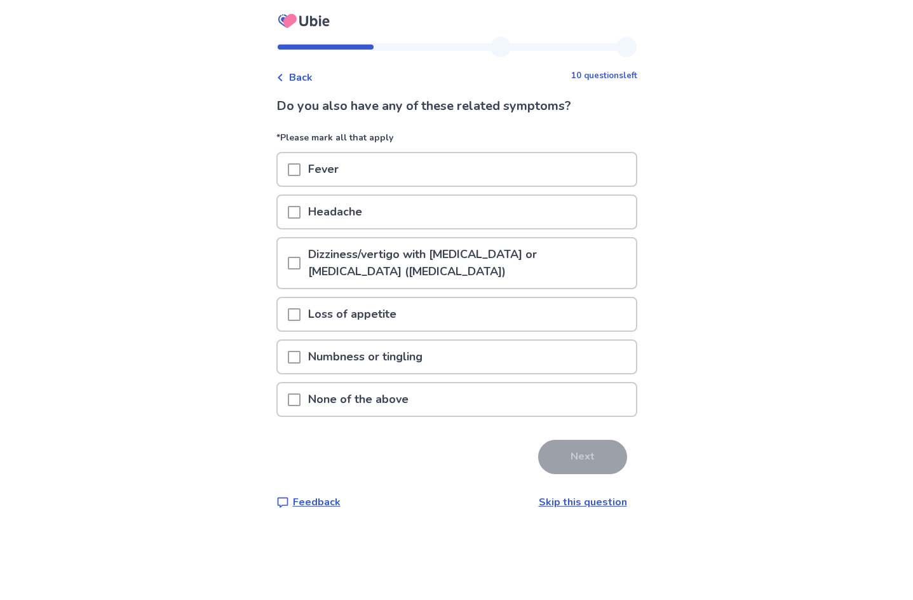
click at [295, 391] on div at bounding box center [294, 399] width 13 height 32
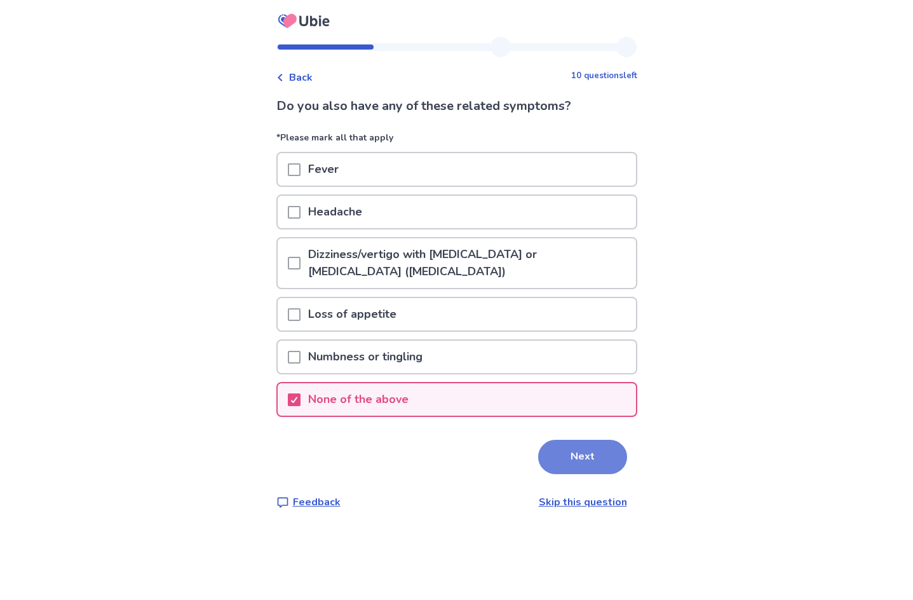
click at [609, 450] on button "Next" at bounding box center [582, 457] width 89 height 34
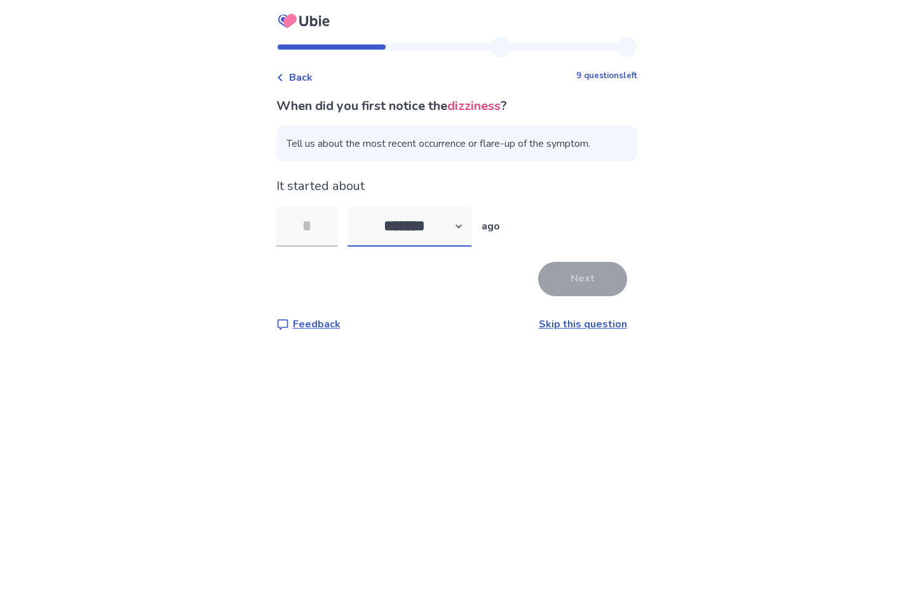
click at [462, 220] on select "******* ****** ******* ******** *******" at bounding box center [409, 226] width 124 height 41
select select "*"
click at [354, 206] on select "******* ****** ******* ******** *******" at bounding box center [409, 226] width 124 height 41
click at [324, 232] on input "tel" at bounding box center [306, 226] width 61 height 41
type input "*"
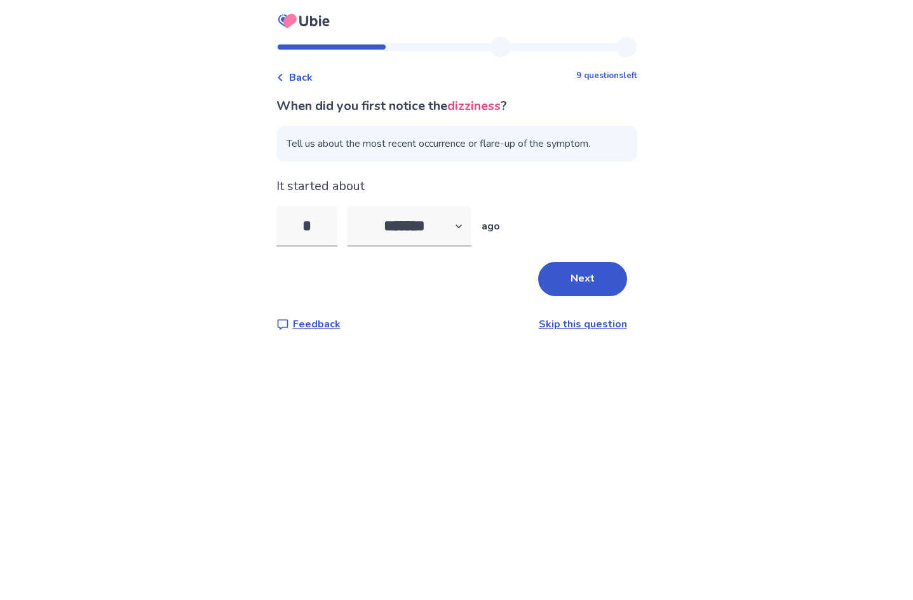
click at [455, 375] on div "Back 9 questions left When did you first notice the dizziness ? Tell us about t…" at bounding box center [456, 300] width 913 height 600
click at [576, 255] on div "When did you first notice the dizziness ? Tell us about the most recent occurre…" at bounding box center [456, 214] width 361 height 235
click at [591, 286] on button "Next" at bounding box center [582, 279] width 89 height 34
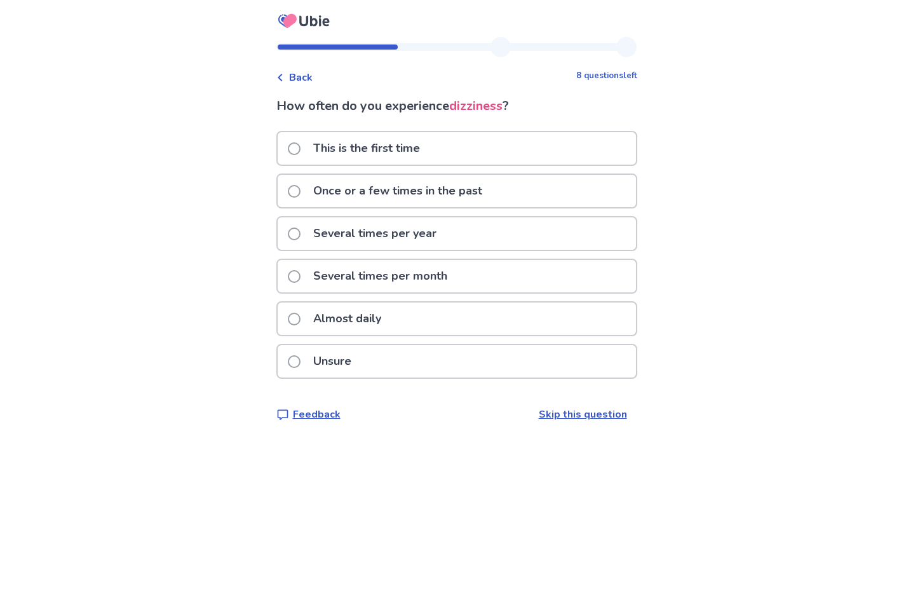
click at [382, 363] on div "Unsure" at bounding box center [457, 361] width 358 height 32
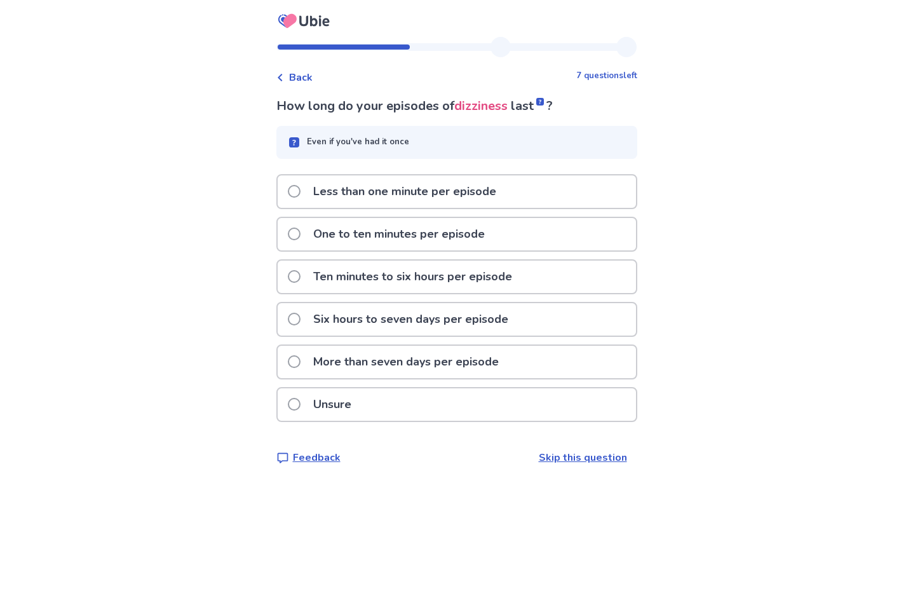
click at [579, 278] on div "Ten minutes to six hours per episode" at bounding box center [457, 276] width 358 height 32
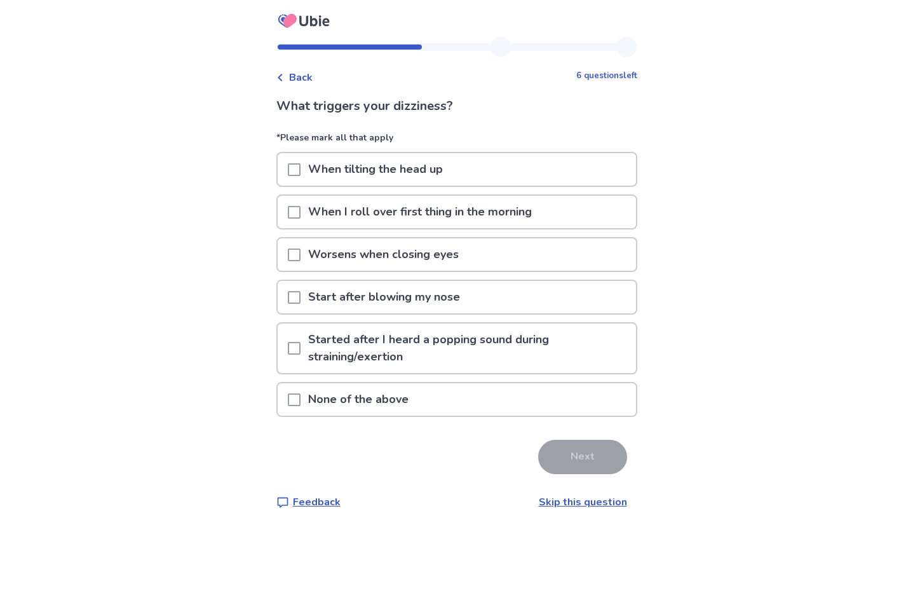
click at [553, 402] on div "None of the above" at bounding box center [457, 399] width 358 height 32
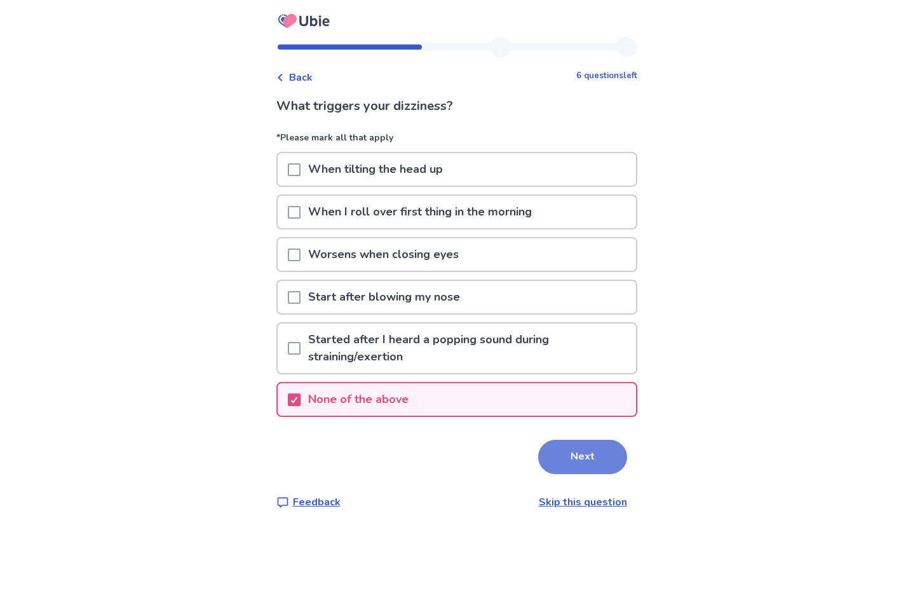
click at [592, 466] on button "Next" at bounding box center [582, 457] width 89 height 34
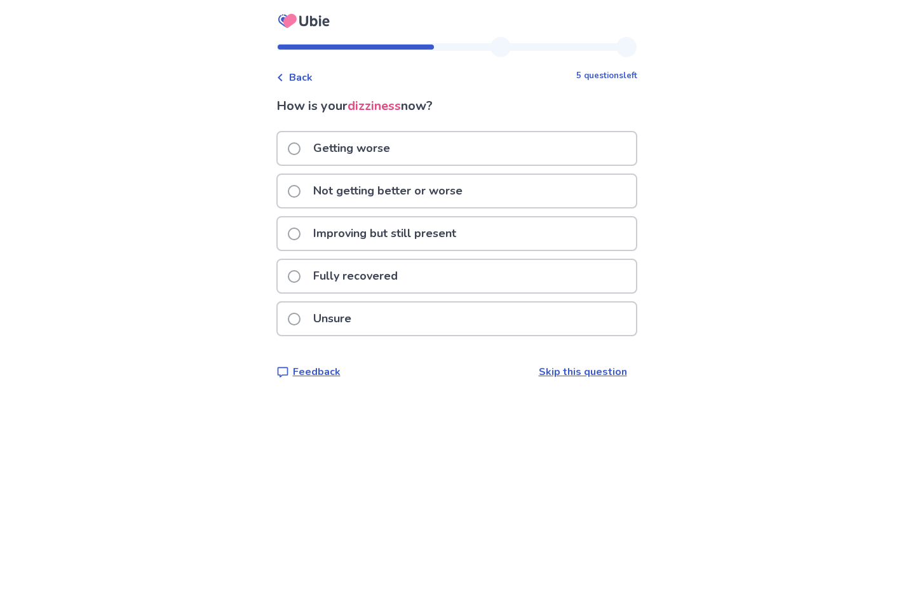
click at [477, 191] on div "Not getting better or worse" at bounding box center [457, 191] width 358 height 32
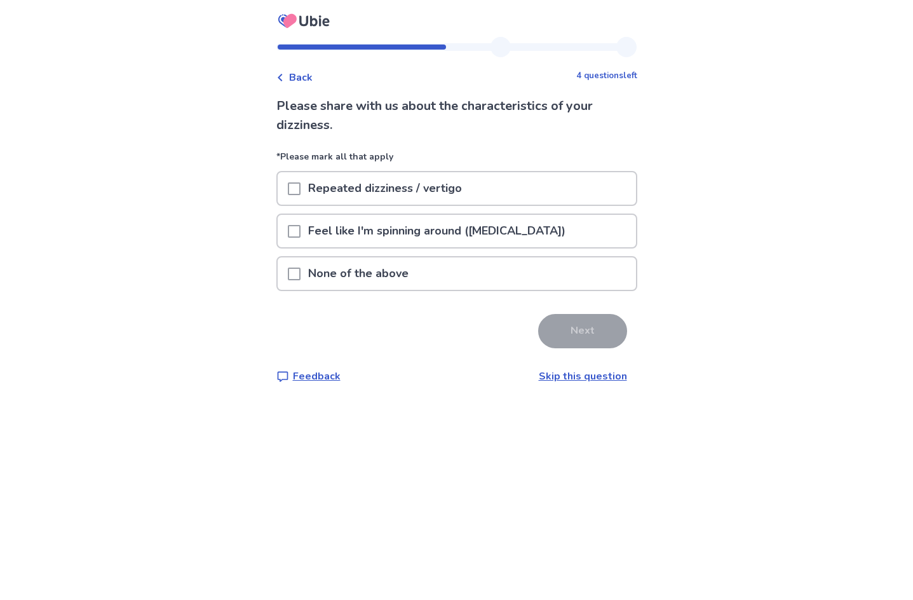
click at [455, 284] on div "None of the above" at bounding box center [457, 273] width 358 height 32
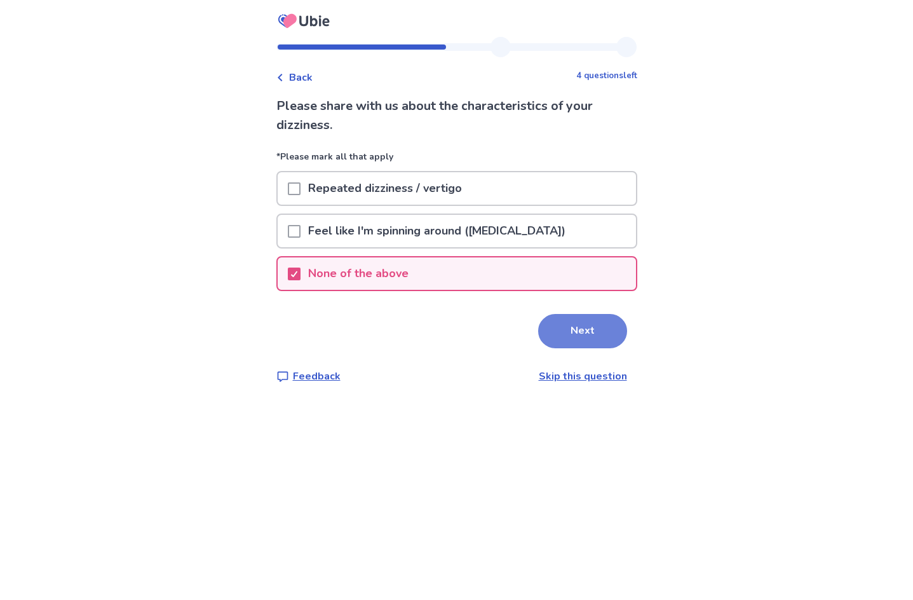
click at [584, 327] on button "Next" at bounding box center [582, 331] width 89 height 34
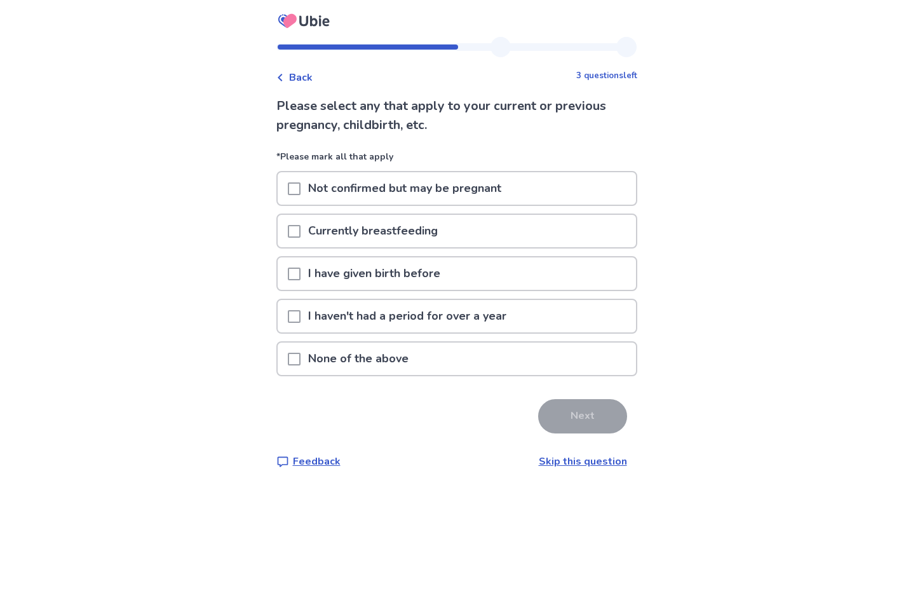
click at [293, 357] on div "None of the above" at bounding box center [457, 358] width 358 height 32
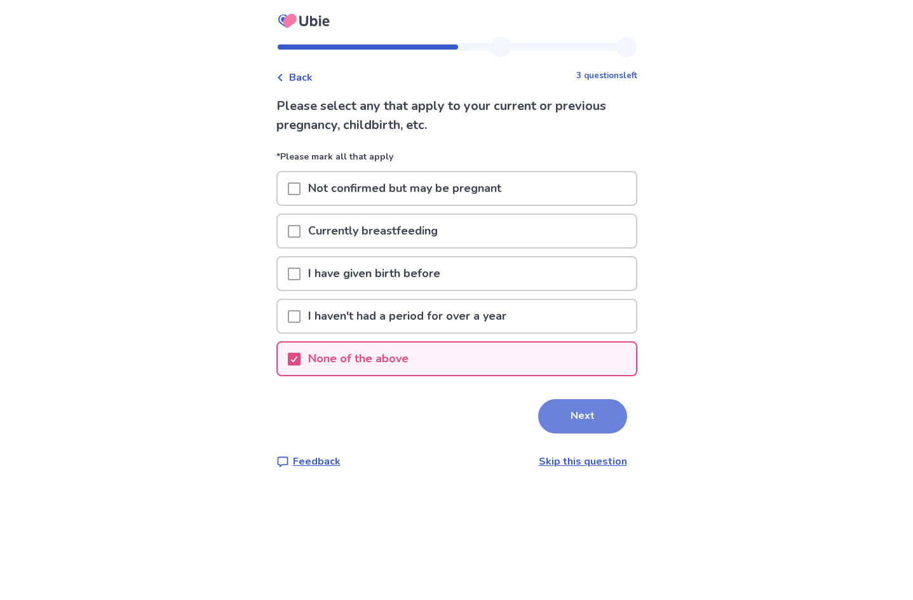
click at [591, 414] on button "Next" at bounding box center [582, 416] width 89 height 34
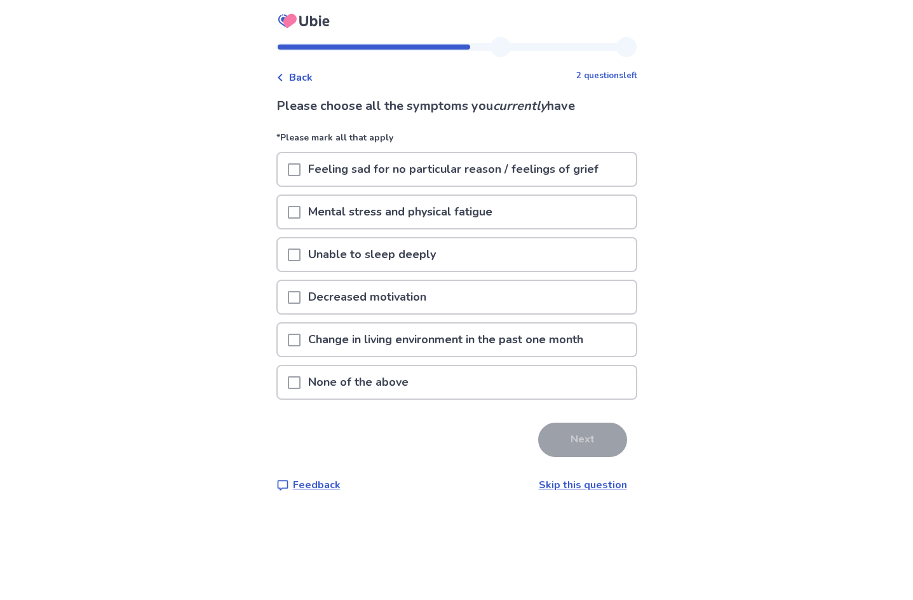
click at [426, 379] on div "None of the above" at bounding box center [457, 382] width 358 height 32
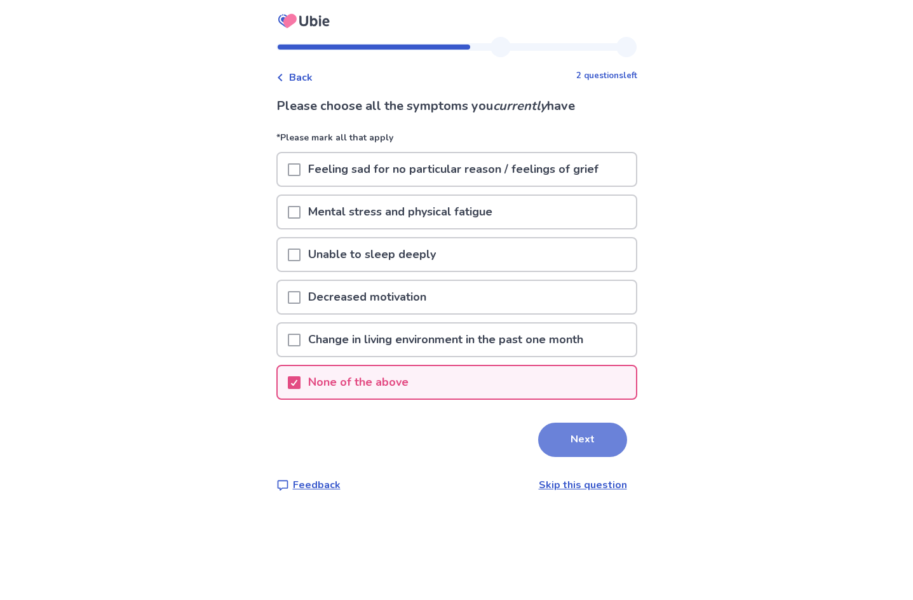
click at [602, 434] on button "Next" at bounding box center [582, 439] width 89 height 34
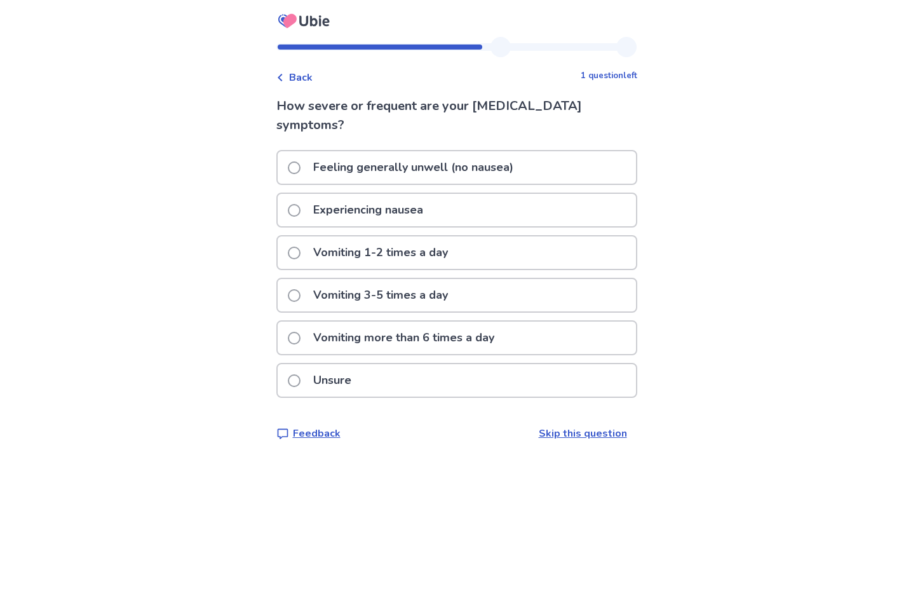
click at [522, 199] on div "Experiencing nausea" at bounding box center [457, 210] width 358 height 32
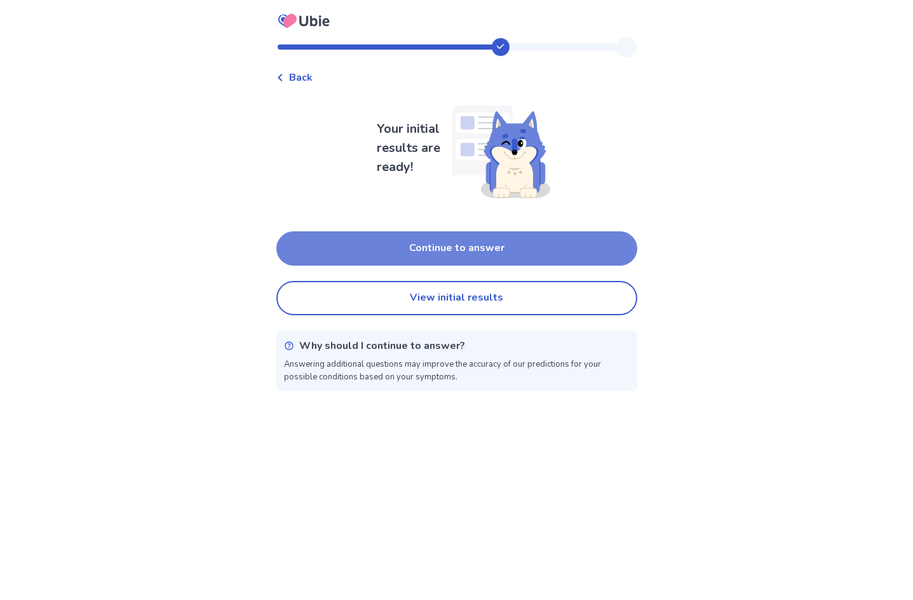
click at [525, 250] on button "Continue to answer" at bounding box center [456, 248] width 361 height 34
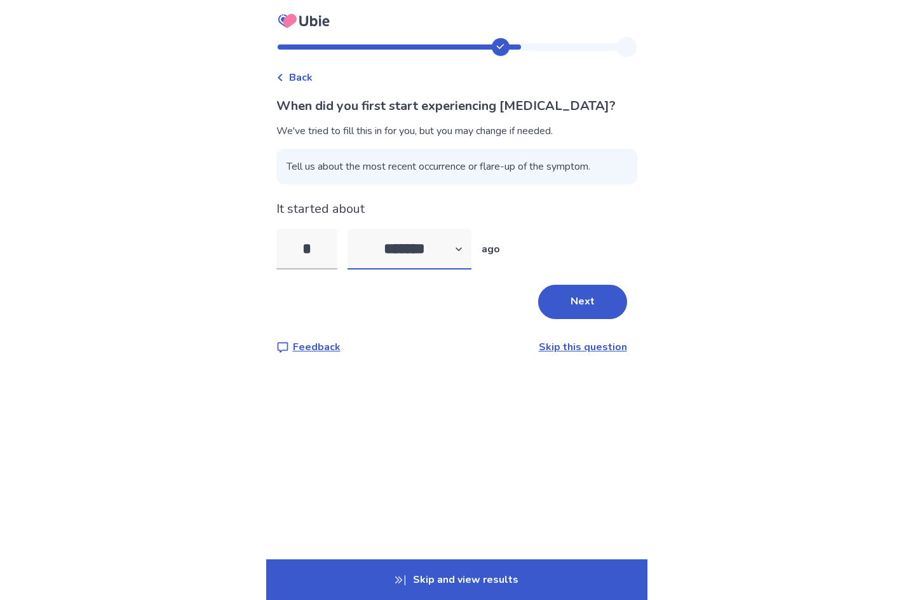
click at [443, 248] on select "******* ****** ******* ******** *******" at bounding box center [409, 249] width 124 height 41
select select "*"
click at [354, 229] on select "******* ****** ******* ******** *******" at bounding box center [409, 249] width 124 height 41
click at [331, 243] on input "*" at bounding box center [306, 249] width 61 height 41
type input "*"
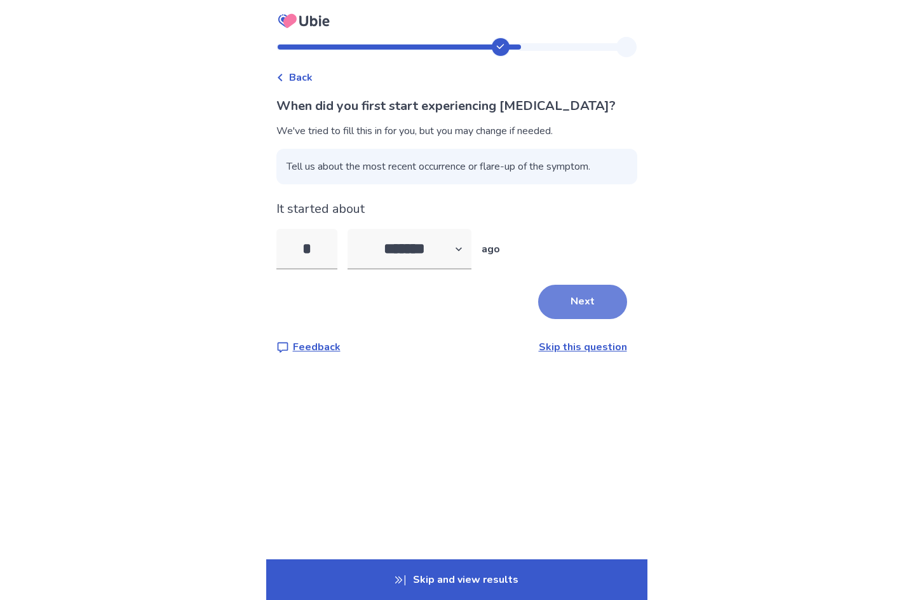
click at [558, 299] on button "Next" at bounding box center [582, 302] width 89 height 34
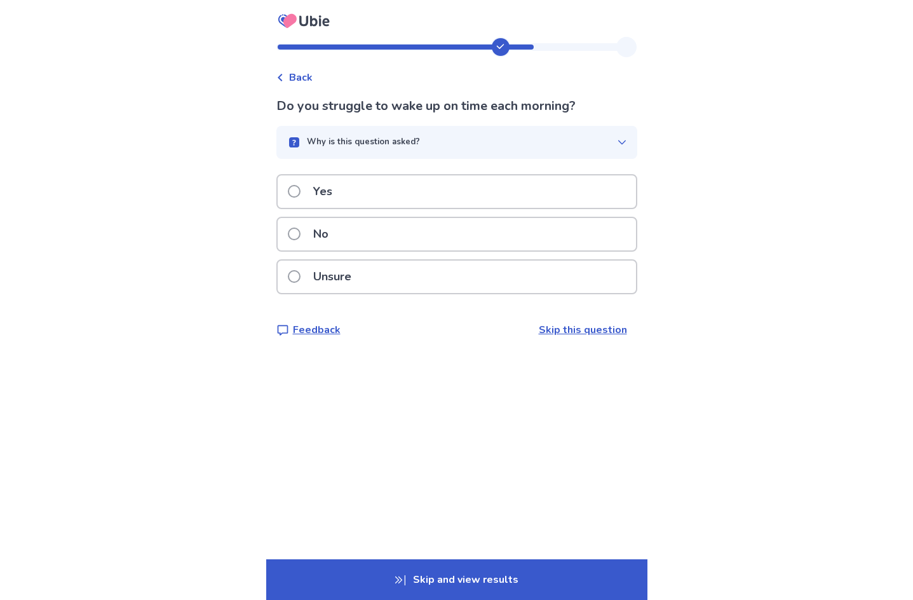
click at [617, 140] on icon "button" at bounding box center [622, 142] width 10 height 10
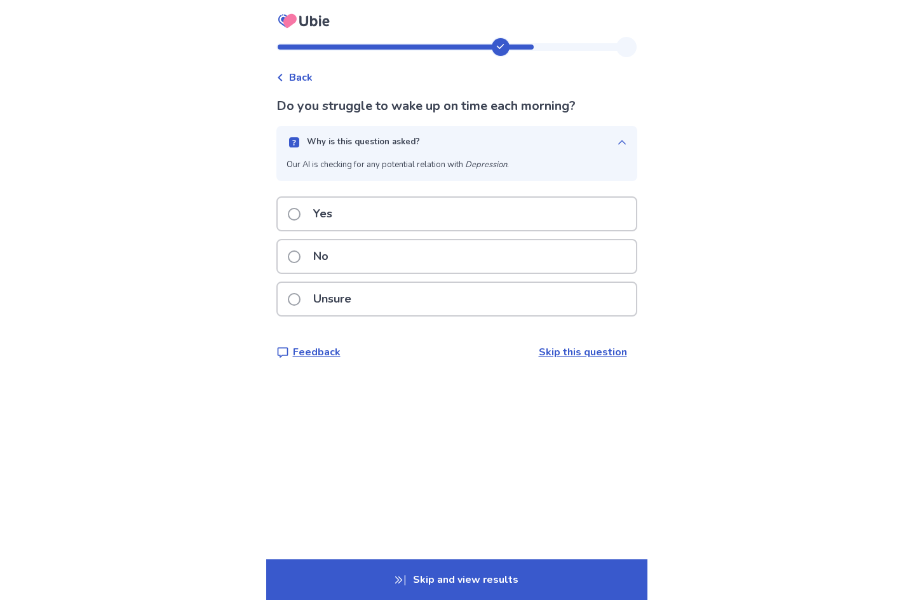
click at [617, 140] on icon "button" at bounding box center [622, 142] width 10 height 10
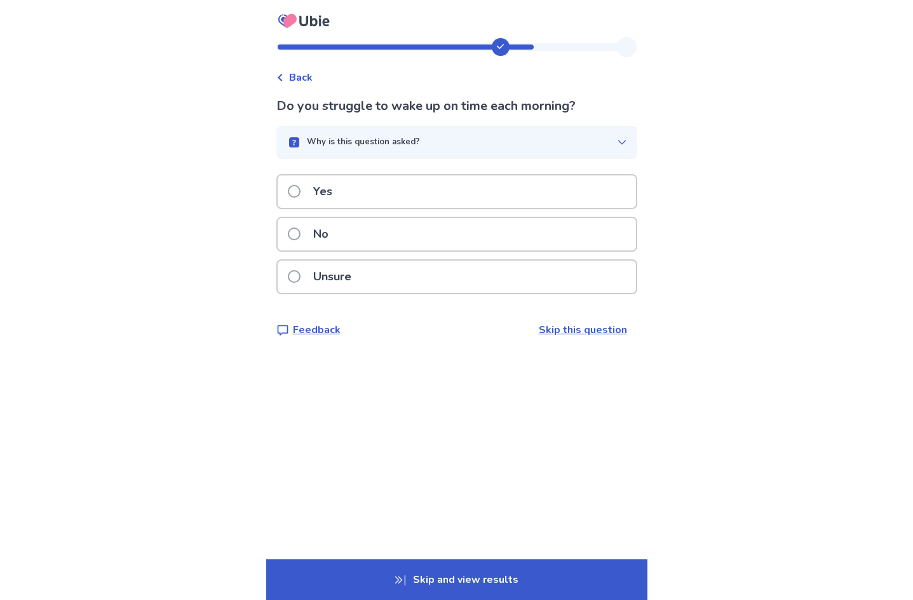
click at [466, 288] on div "Unsure" at bounding box center [457, 276] width 358 height 32
click at [407, 224] on div "No" at bounding box center [457, 234] width 358 height 32
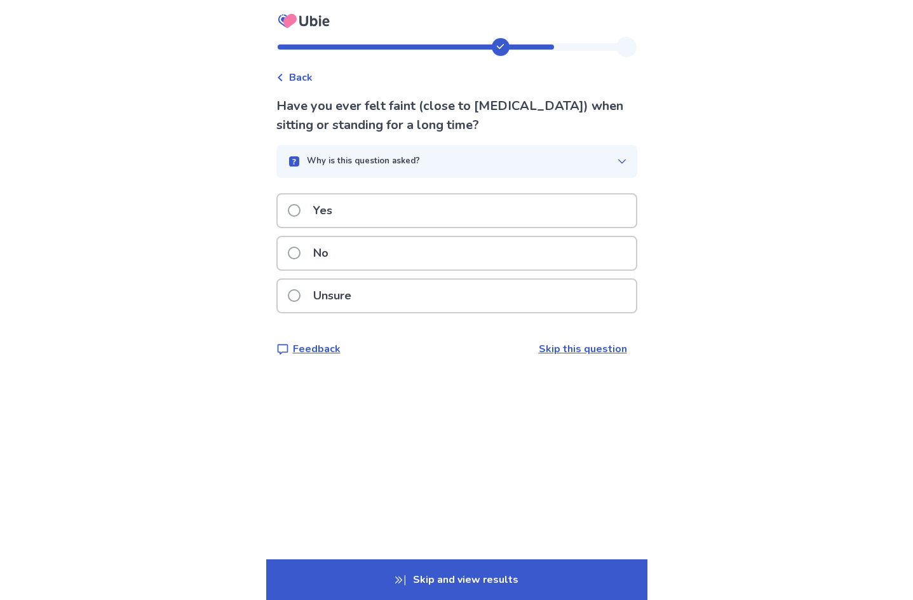
click at [412, 217] on div "Yes" at bounding box center [457, 210] width 358 height 32
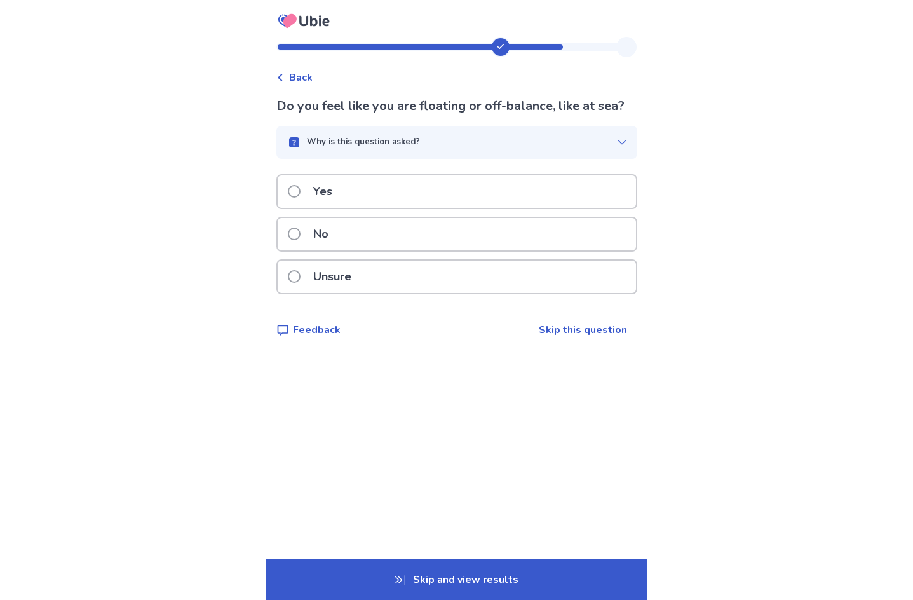
click at [414, 208] on div "Yes" at bounding box center [457, 191] width 358 height 32
click at [476, 285] on div "Unsure" at bounding box center [457, 276] width 358 height 32
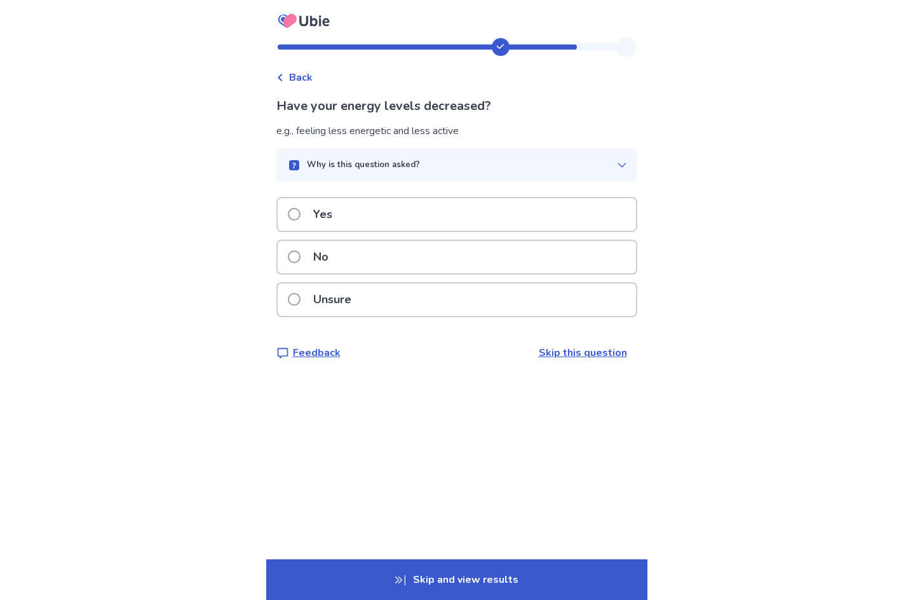
click at [516, 167] on div "Why is this question asked?" at bounding box center [451, 165] width 330 height 13
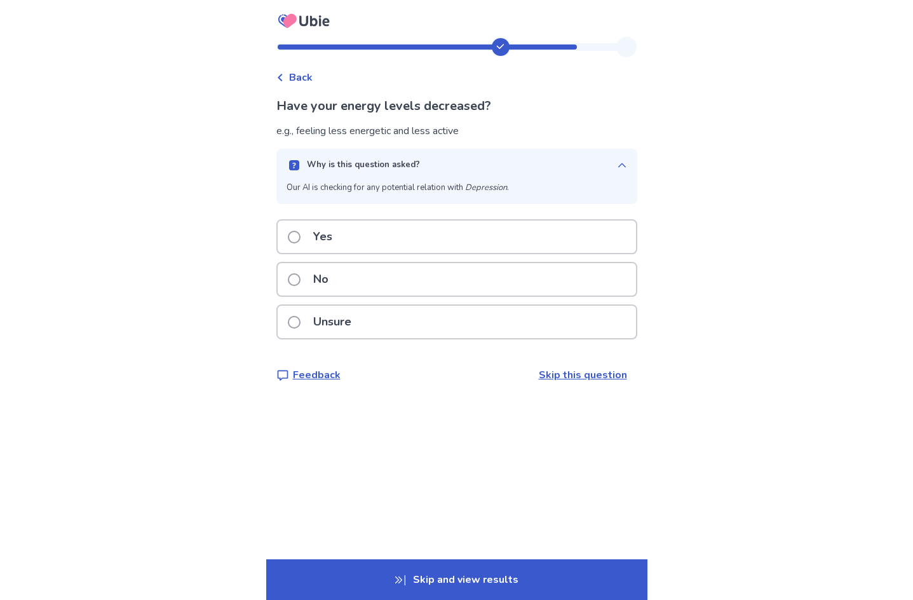
click at [516, 167] on div "Why is this question asked?" at bounding box center [451, 165] width 330 height 13
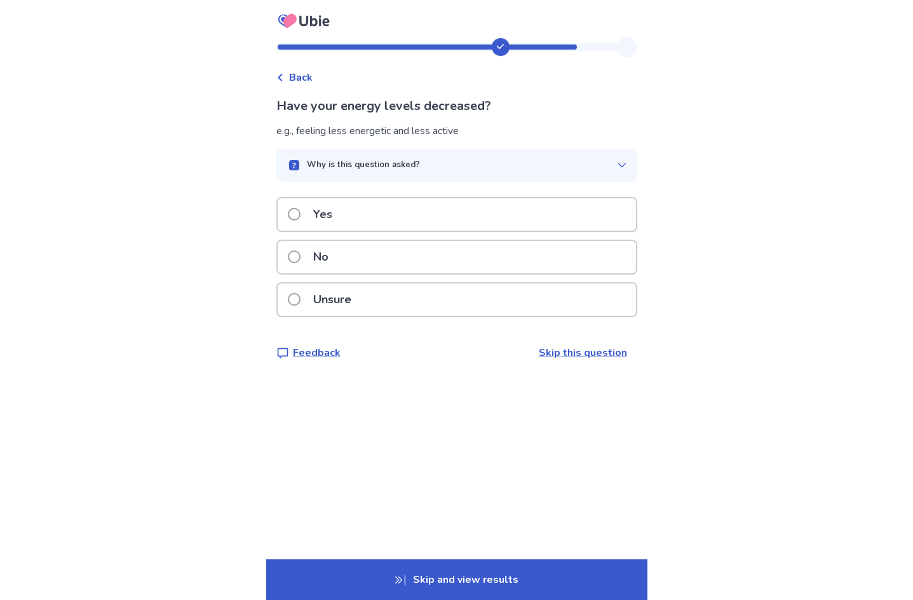
click at [516, 167] on div "Why is this question asked?" at bounding box center [451, 165] width 330 height 13
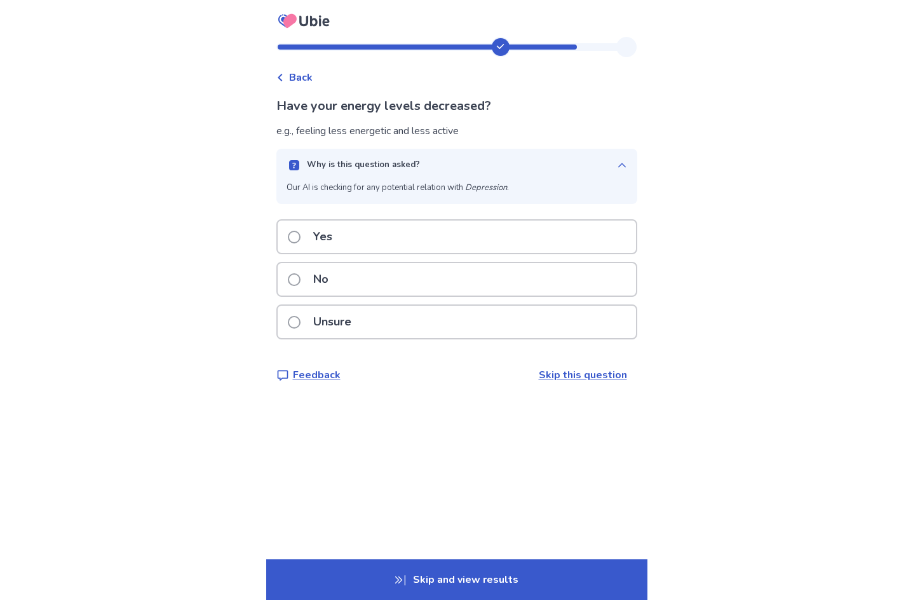
click at [516, 167] on div "Why is this question asked?" at bounding box center [451, 165] width 330 height 13
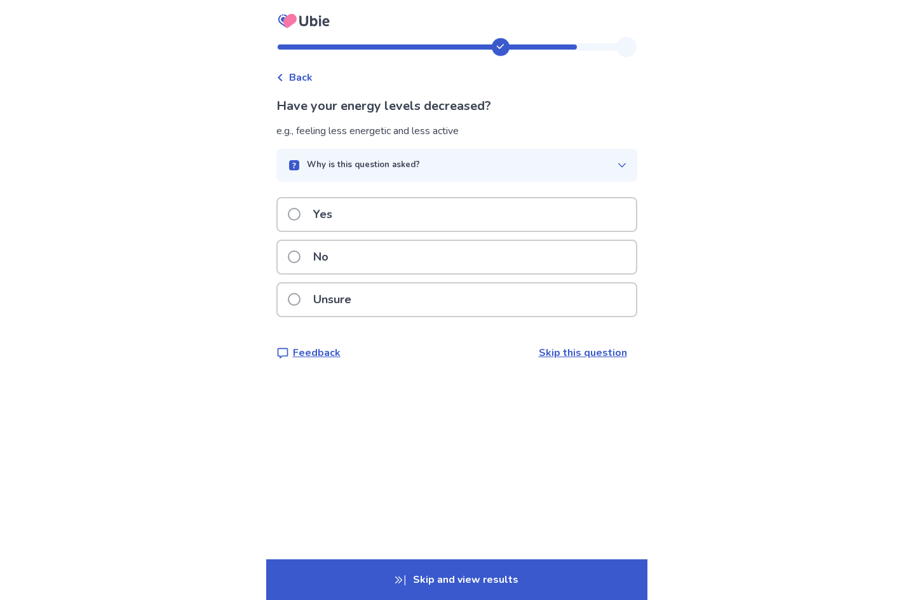
click at [408, 269] on div "No" at bounding box center [457, 257] width 358 height 32
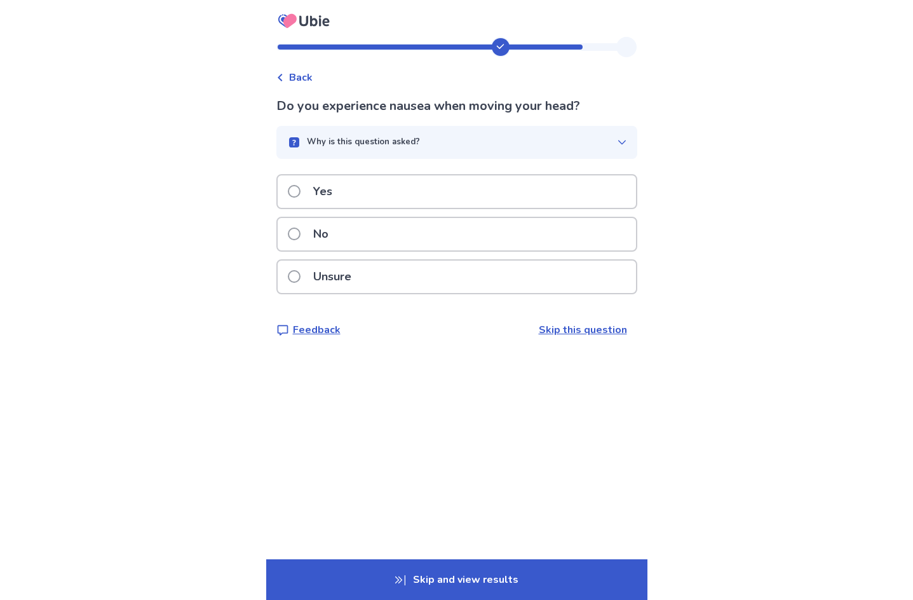
click at [545, 270] on div "Unsure" at bounding box center [457, 276] width 358 height 32
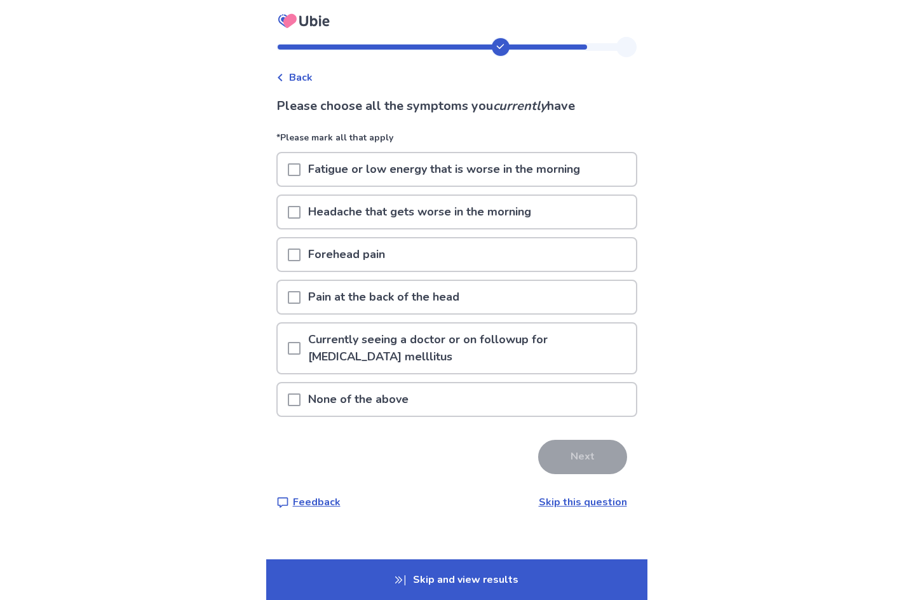
click at [542, 388] on div "None of the above" at bounding box center [457, 399] width 358 height 32
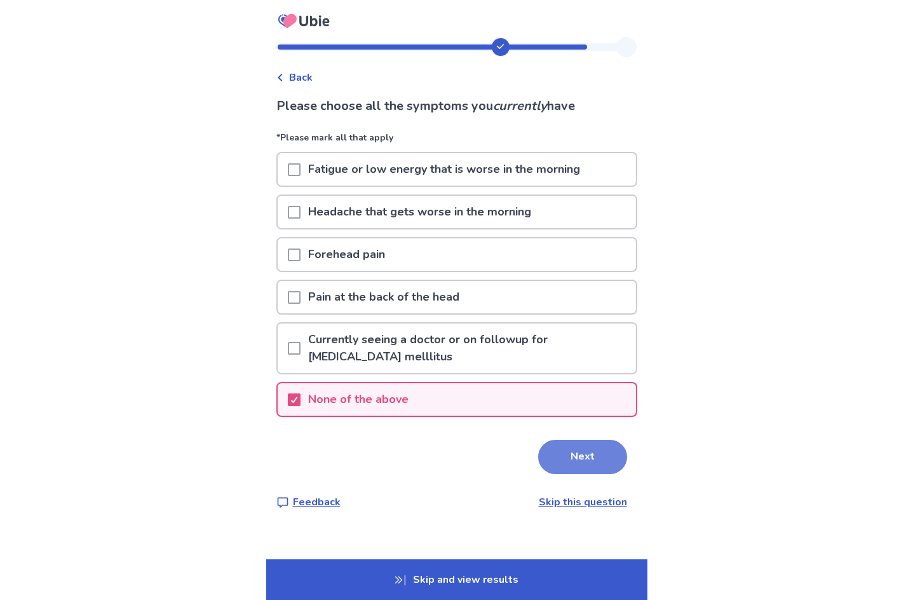
click at [579, 448] on button "Next" at bounding box center [582, 457] width 89 height 34
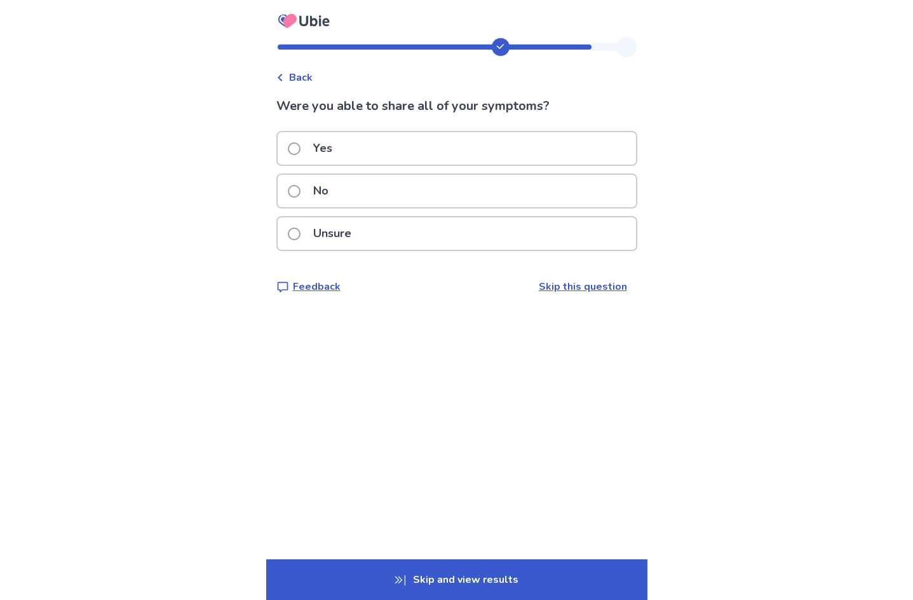
click at [567, 280] on link "Skip this question" at bounding box center [583, 286] width 88 height 14
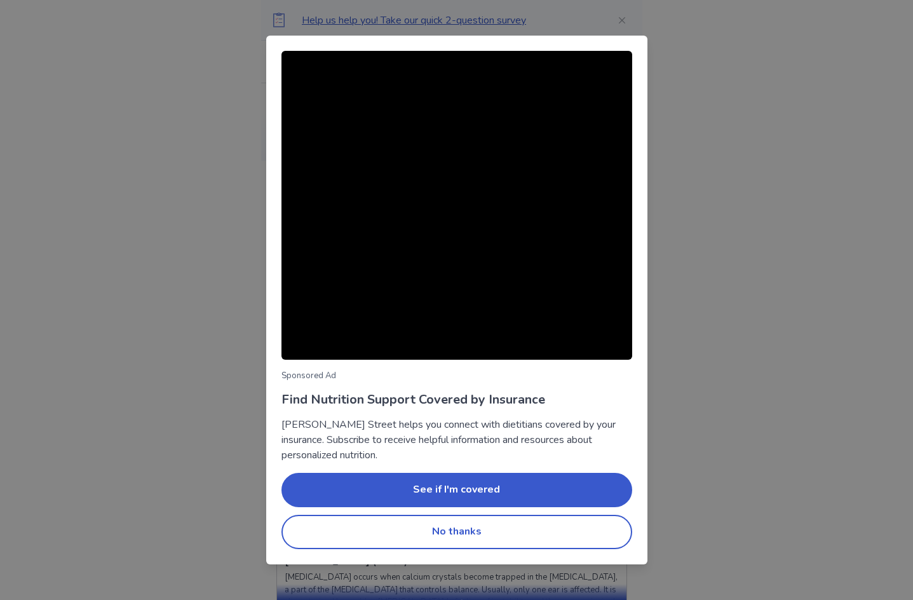
click at [605, 22] on div "Sponsored Ad Find Nutrition Support Covered by Insurance Berry Street helps you…" at bounding box center [456, 300] width 913 height 600
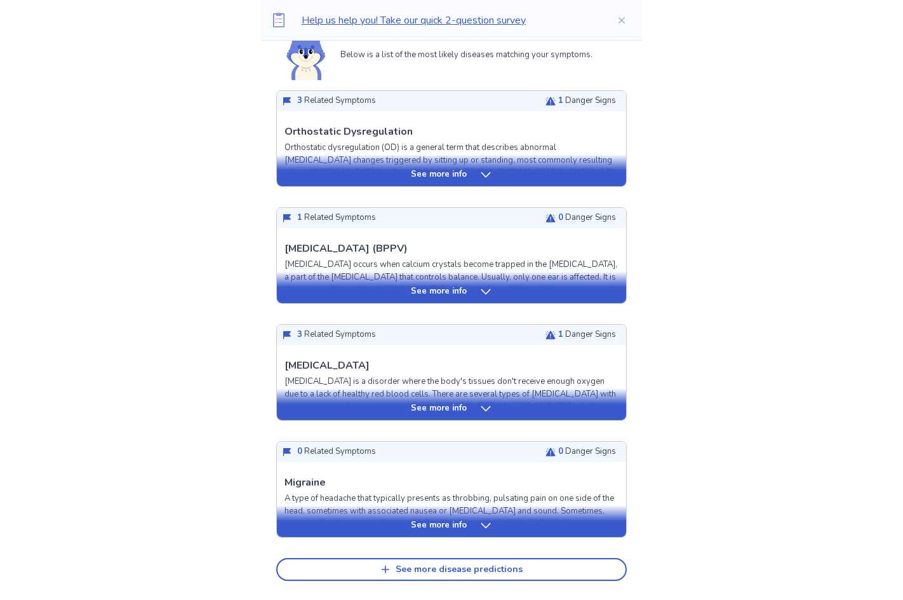
scroll to position [191, 0]
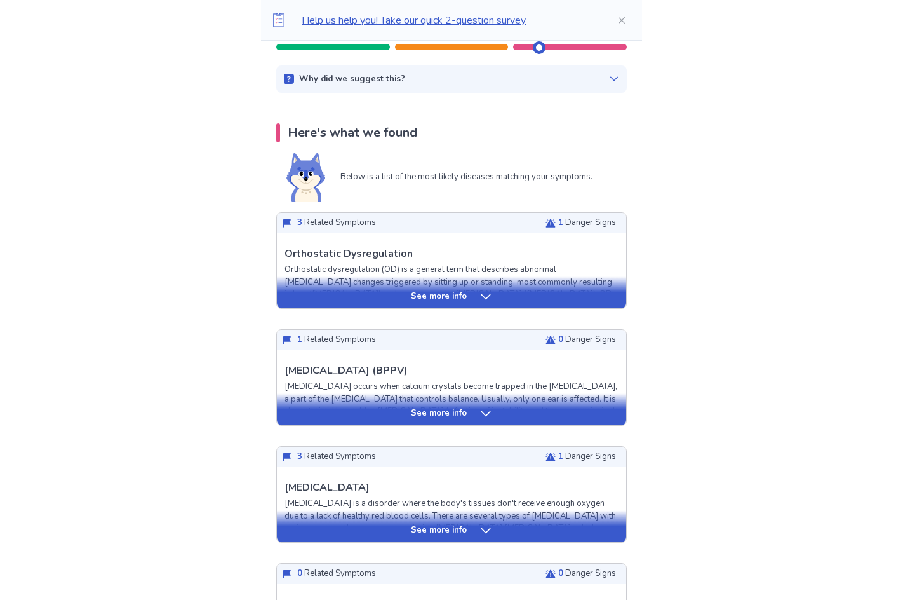
click at [475, 297] on div "See more info" at bounding box center [451, 296] width 349 height 13
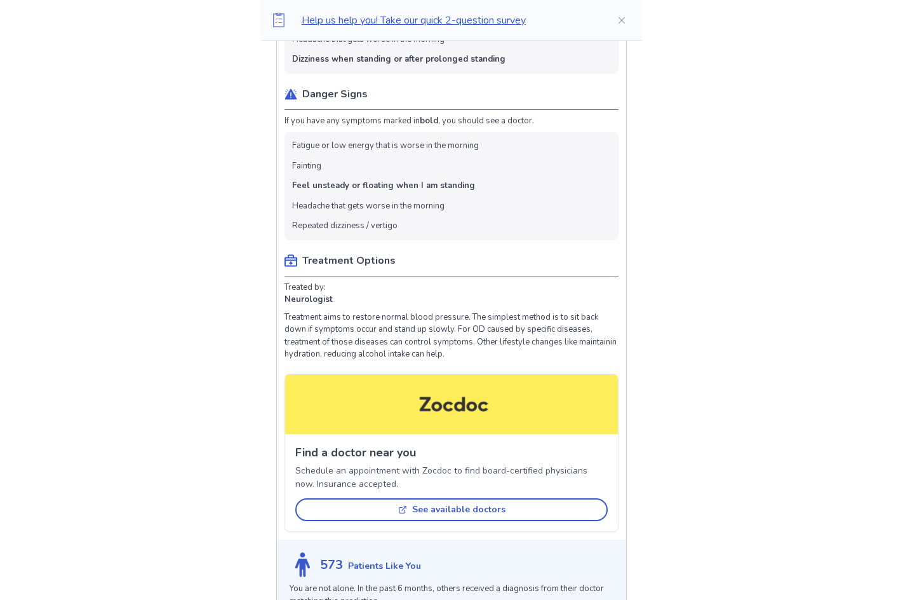
scroll to position [699, 0]
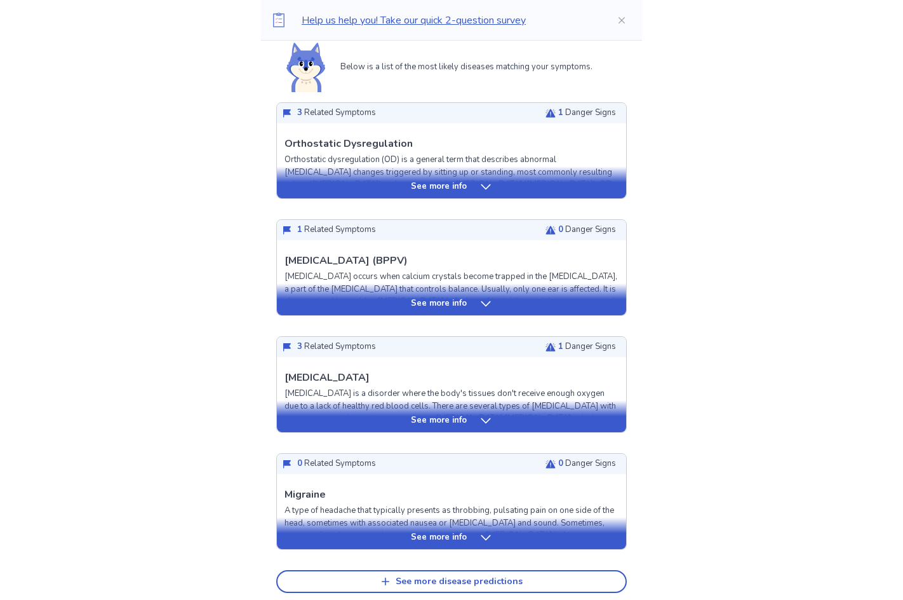
scroll to position [299, 0]
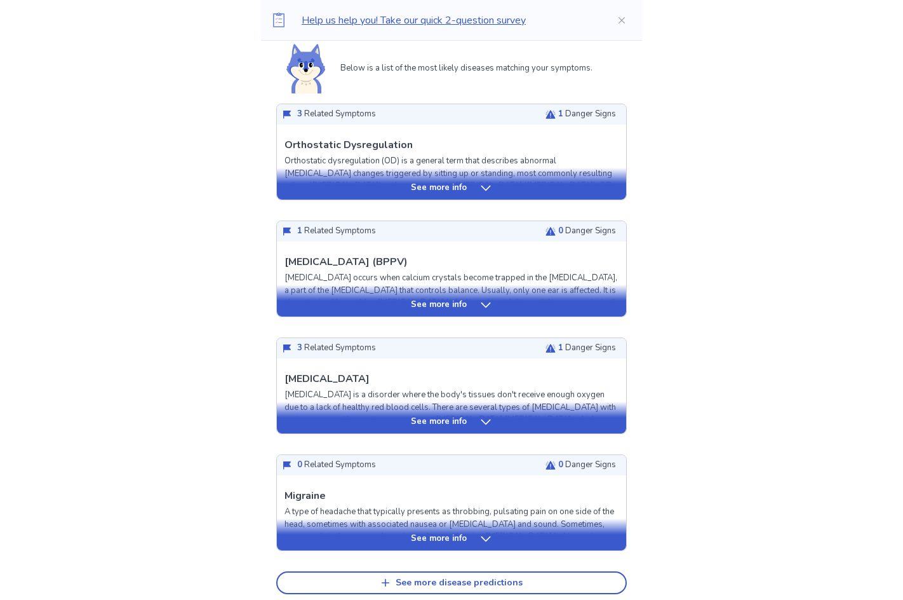
click at [454, 182] on p "See more info" at bounding box center [439, 188] width 56 height 13
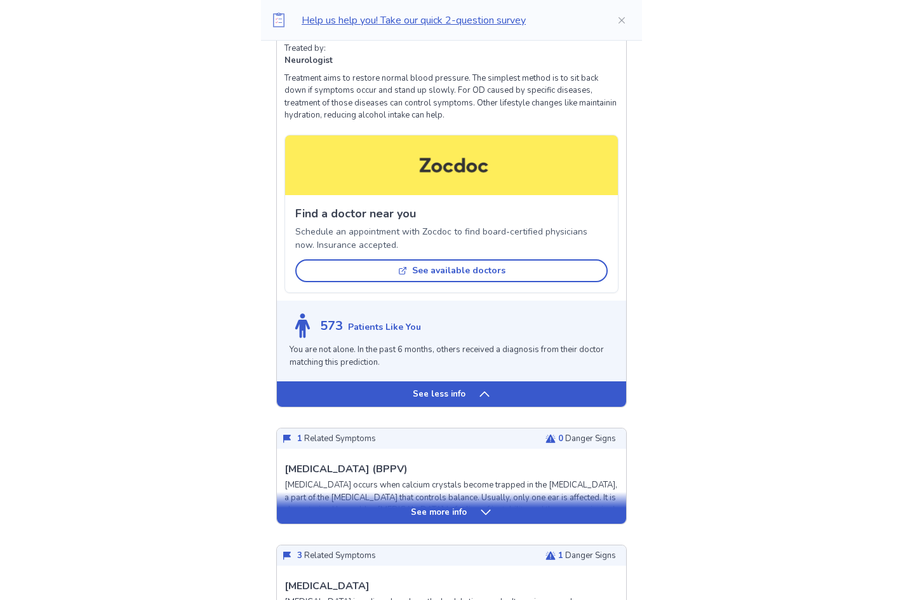
scroll to position [934, 0]
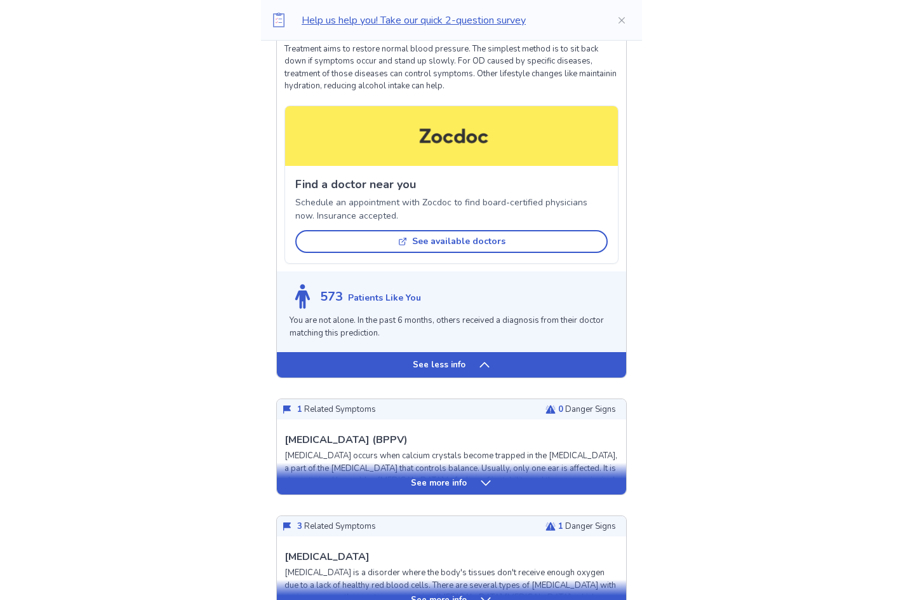
click at [482, 485] on icon at bounding box center [486, 482] width 13 height 13
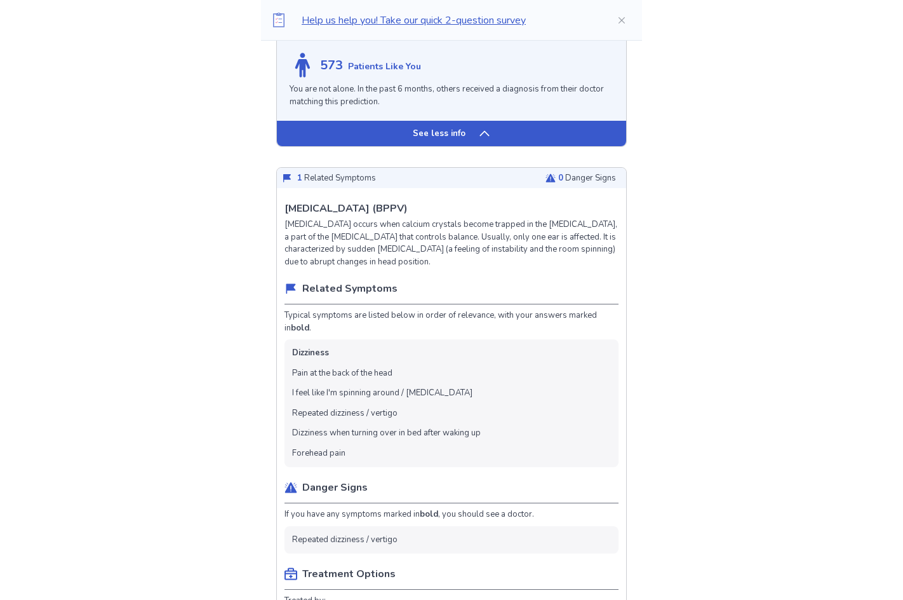
scroll to position [1189, 0]
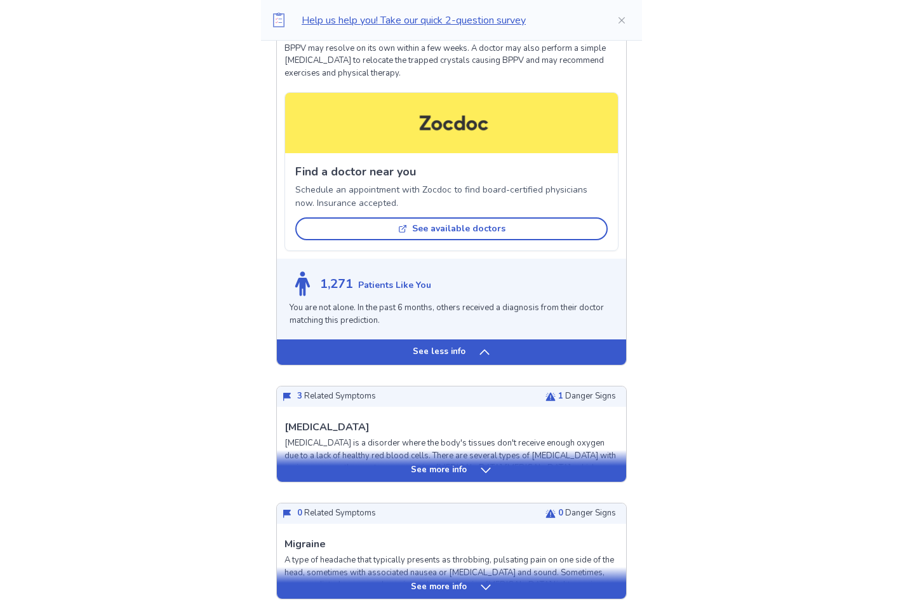
click at [501, 473] on div "See more info" at bounding box center [451, 470] width 349 height 13
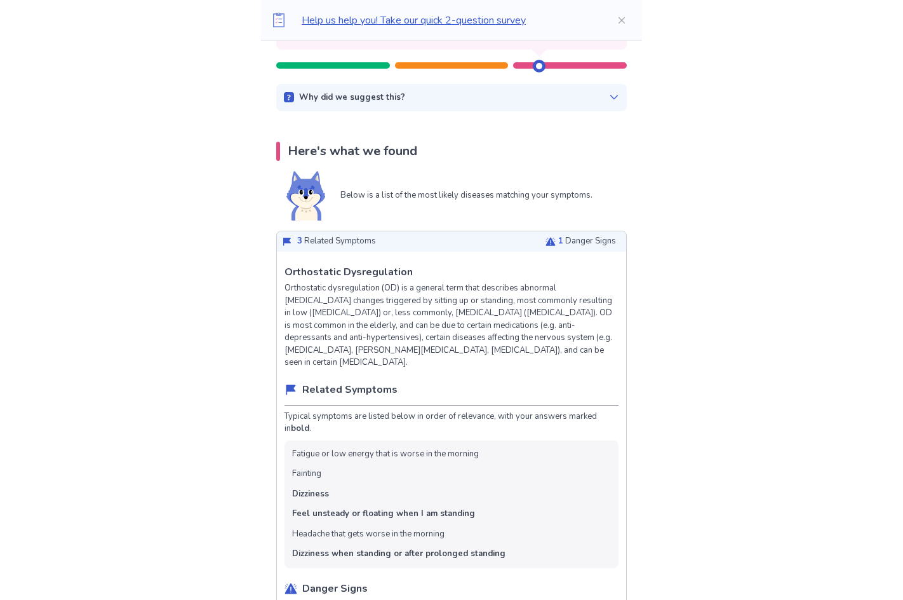
scroll to position [0, 0]
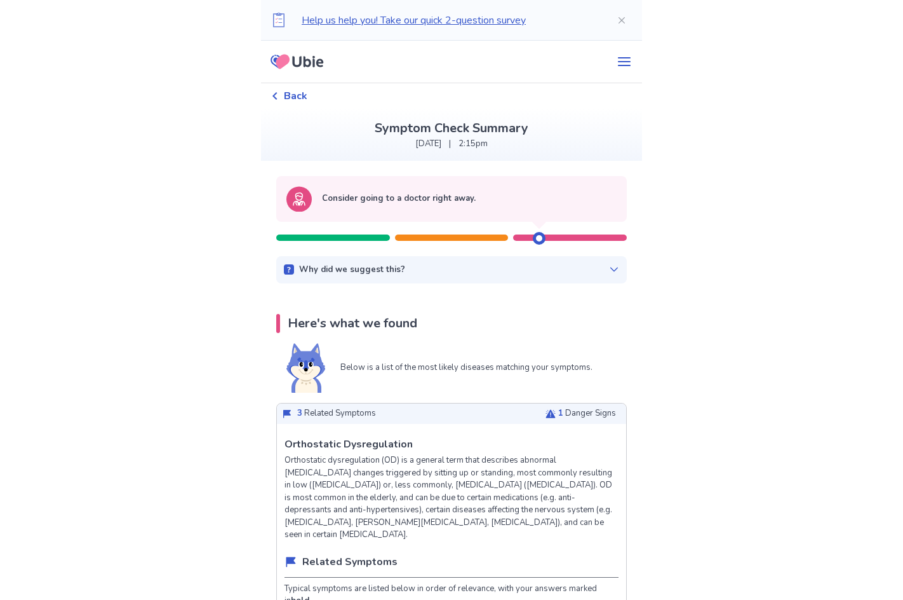
click at [283, 90] on div "Back" at bounding box center [289, 95] width 36 height 15
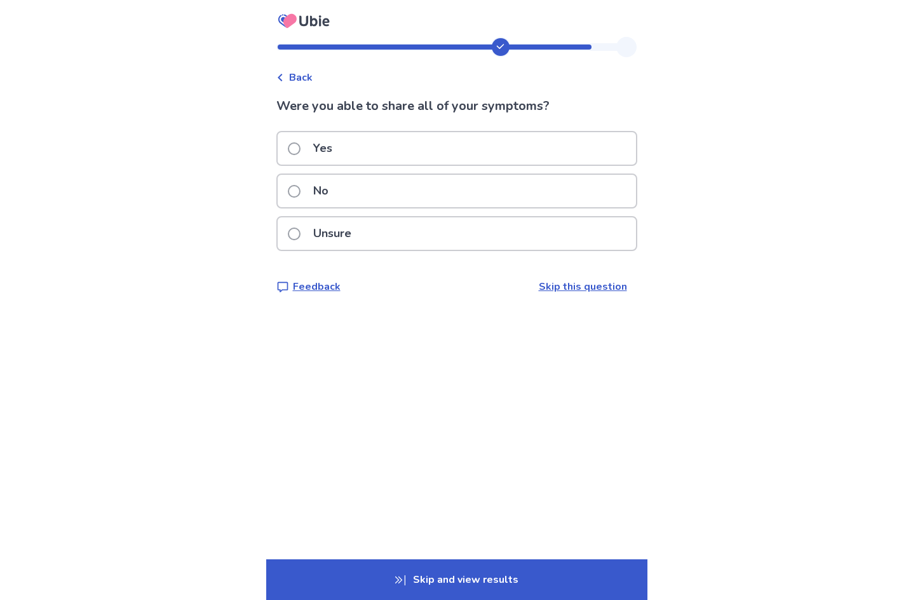
click at [321, 239] on p "Unsure" at bounding box center [332, 233] width 53 height 32
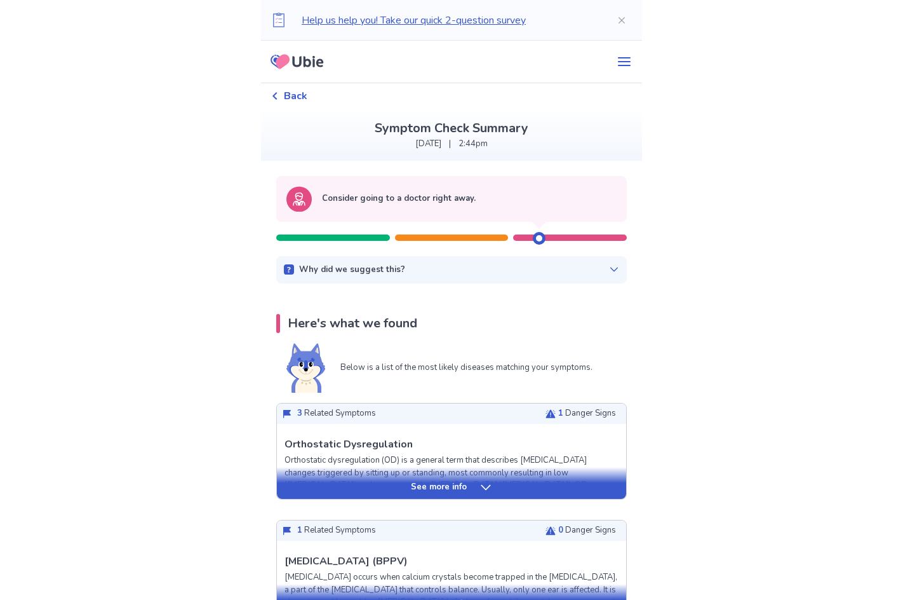
click at [298, 84] on div "Back" at bounding box center [451, 95] width 361 height 25
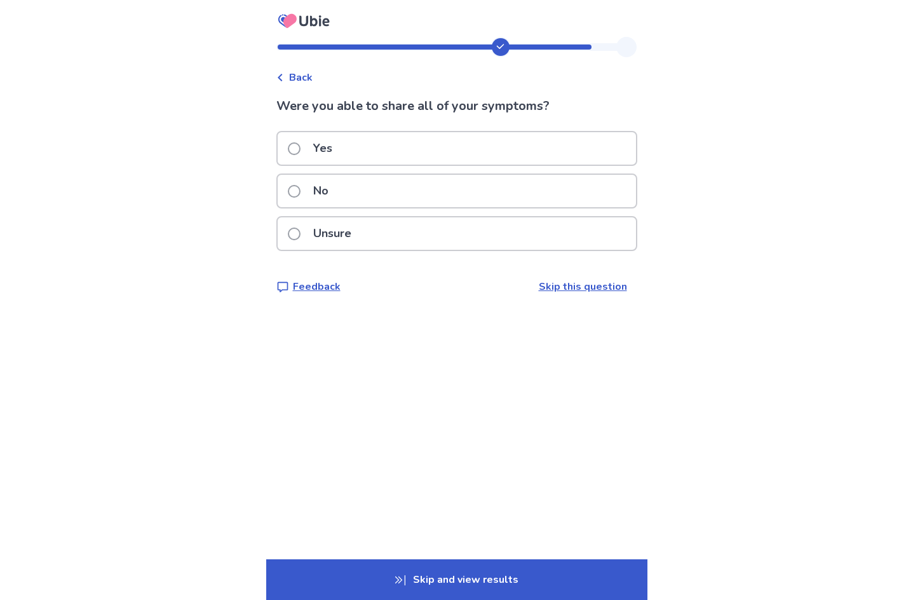
click at [389, 180] on div "No" at bounding box center [457, 191] width 358 height 32
